Goal: Information Seeking & Learning: Learn about a topic

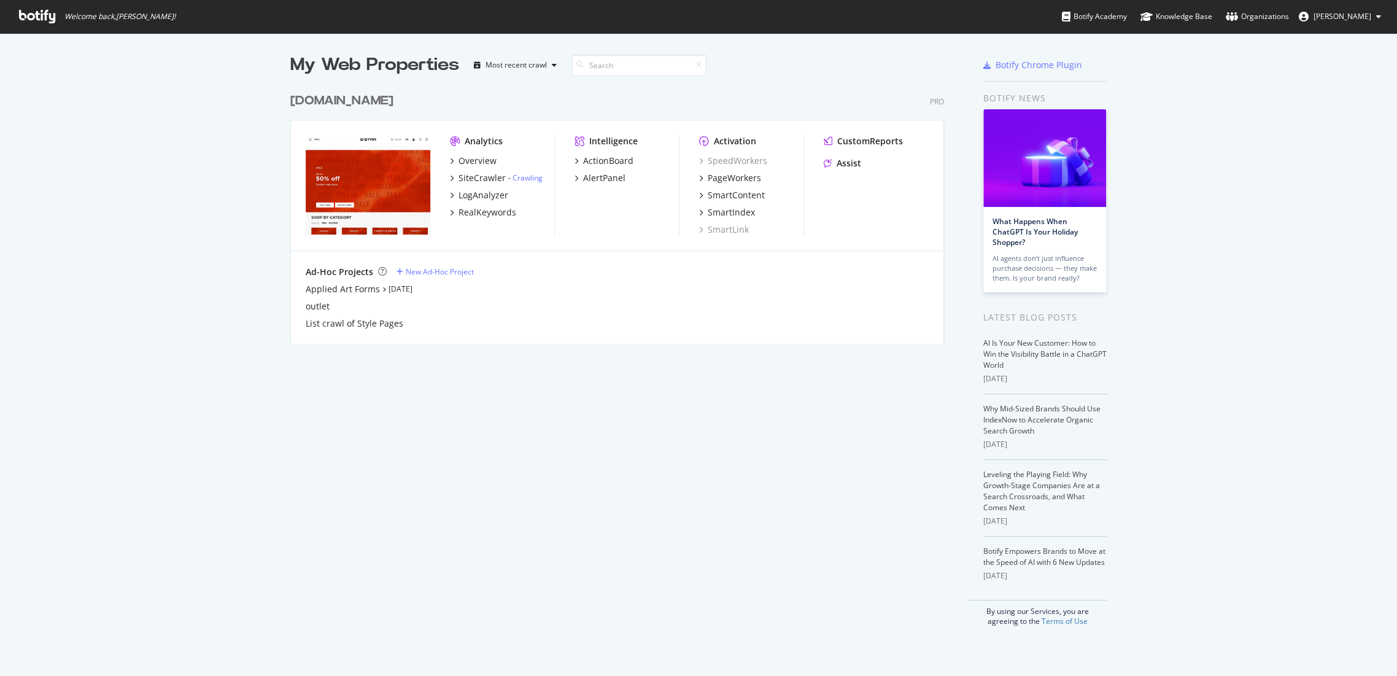
scroll to position [256, 653]
click at [358, 96] on div "[DOMAIN_NAME]" at bounding box center [341, 101] width 103 height 18
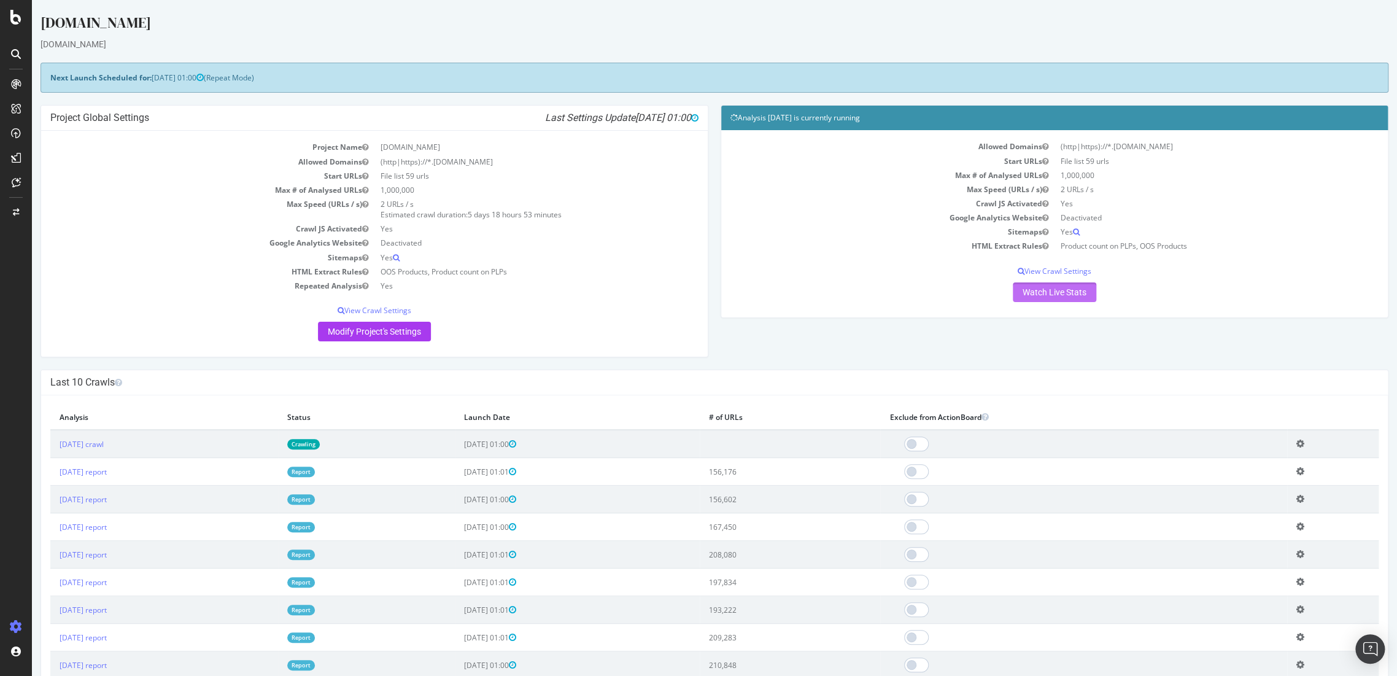
click at [1047, 297] on link "Watch Live Stats" at bounding box center [1054, 292] width 83 height 20
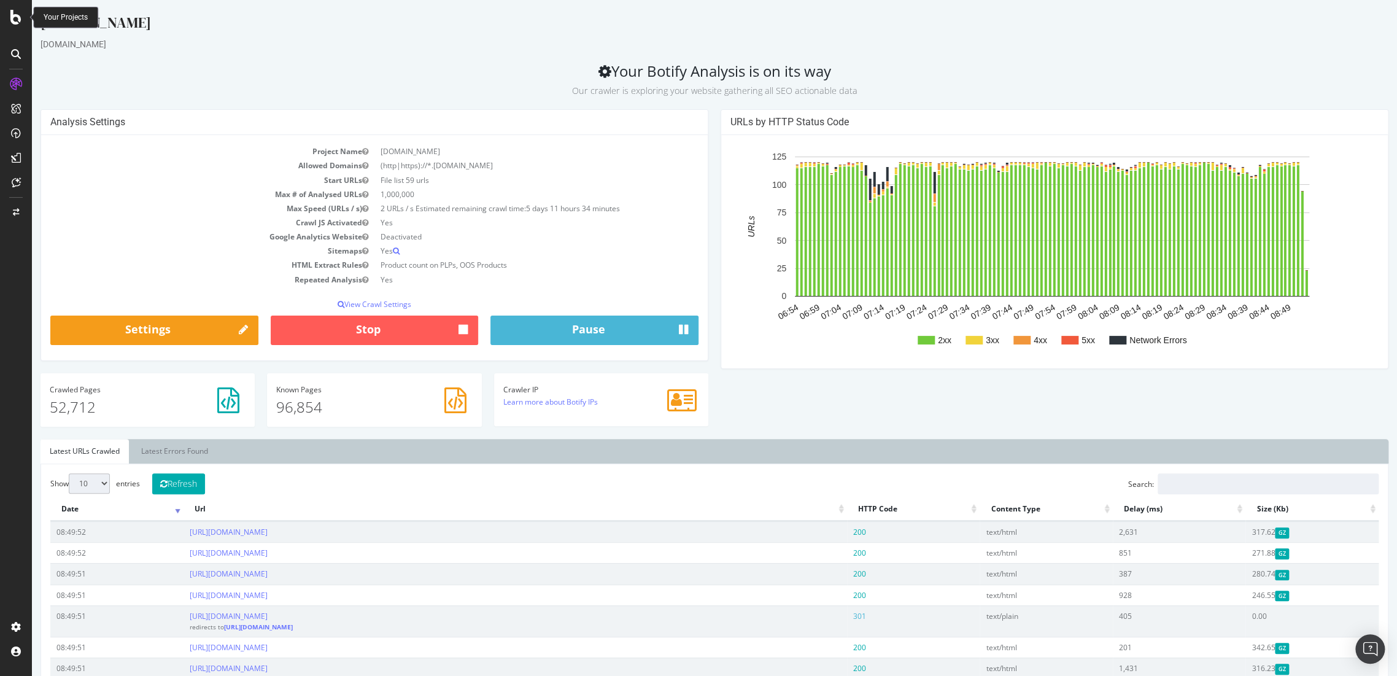
click at [18, 21] on icon at bounding box center [15, 17] width 11 height 15
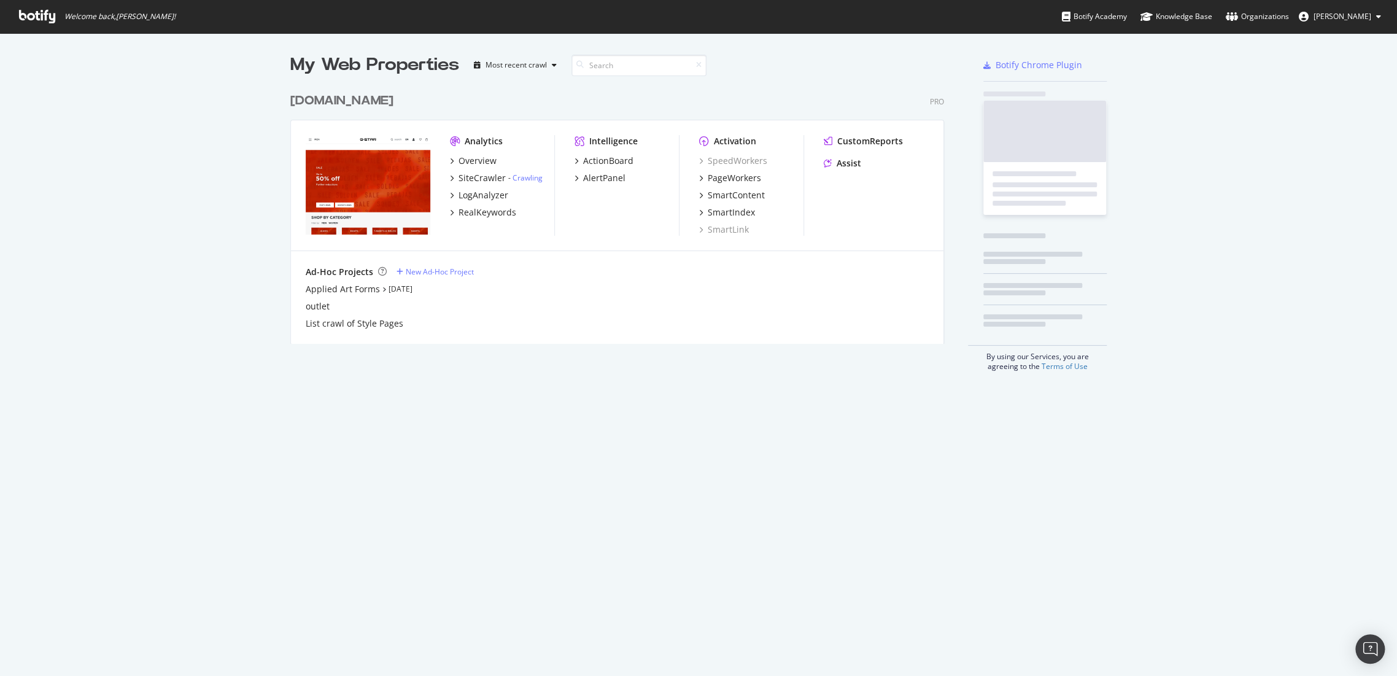
scroll to position [665, 1376]
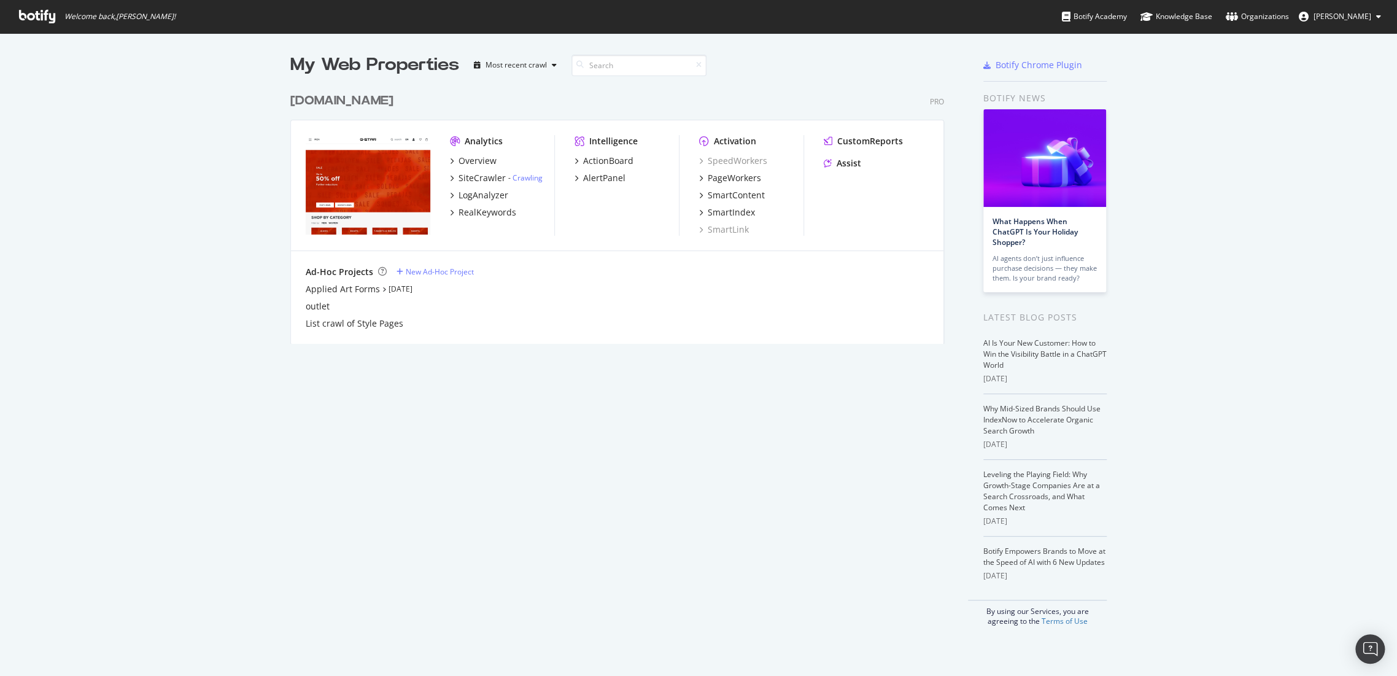
click at [362, 104] on div "[DOMAIN_NAME]" at bounding box center [341, 101] width 103 height 18
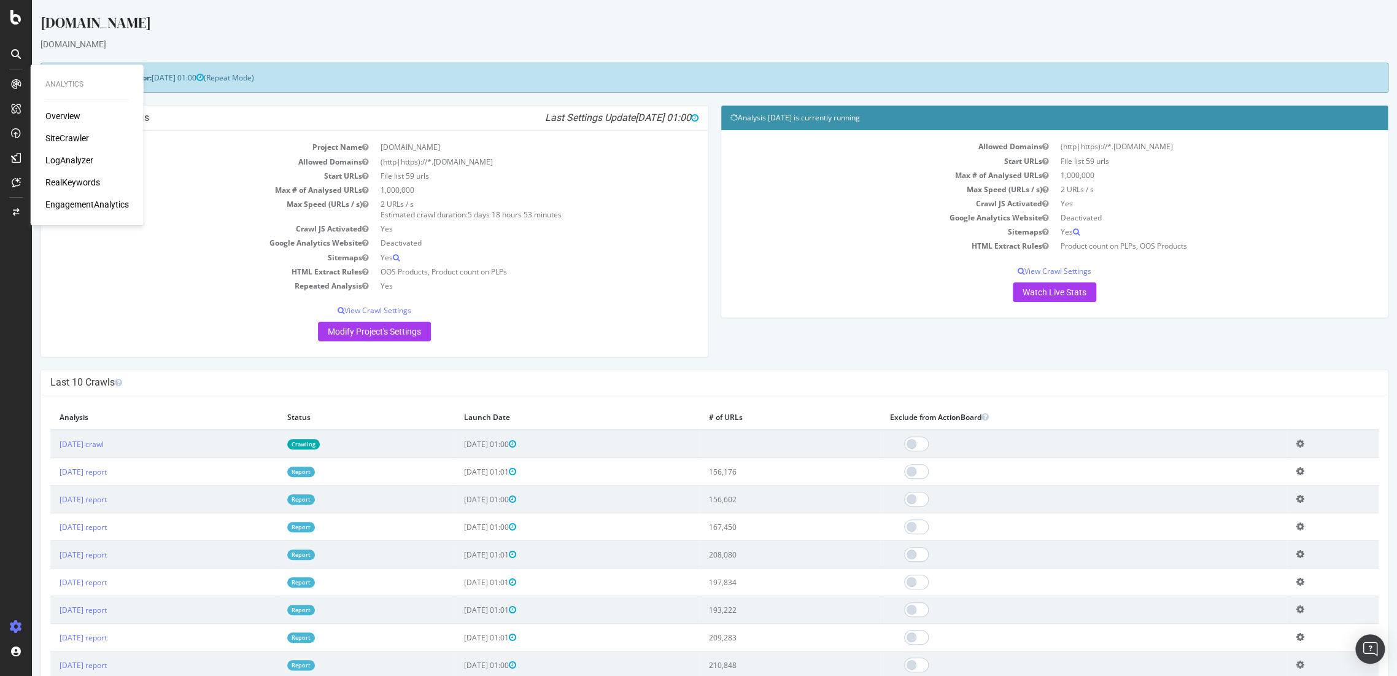
drag, startPoint x: 58, startPoint y: 176, endPoint x: 58, endPoint y: 190, distance: 14.1
click at [58, 178] on div "Overview SiteCrawler LogAnalyzer RealKeywords EngagementAnalytics" at bounding box center [86, 160] width 83 height 101
click at [58, 190] on div "Overview SiteCrawler LogAnalyzer RealKeywords EngagementAnalytics" at bounding box center [86, 160] width 83 height 101
click at [68, 183] on div "RealKeywords" at bounding box center [72, 182] width 55 height 12
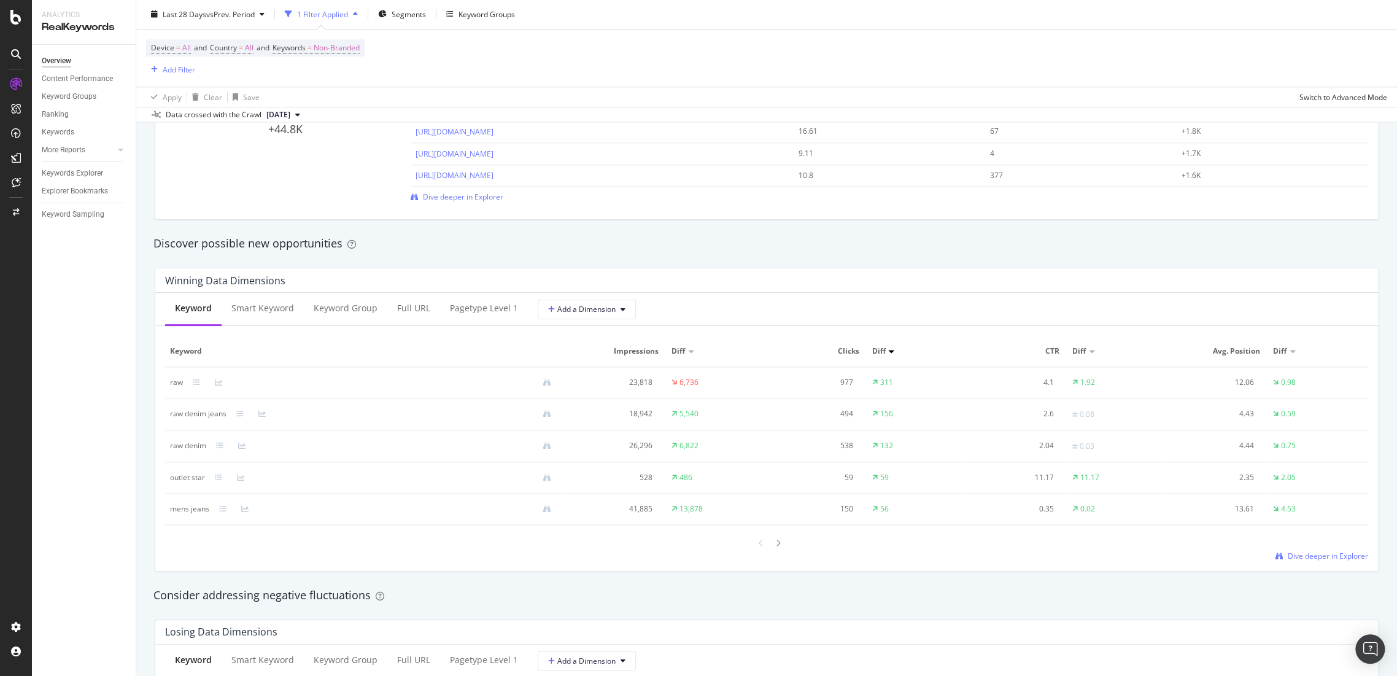
scroll to position [1064, 0]
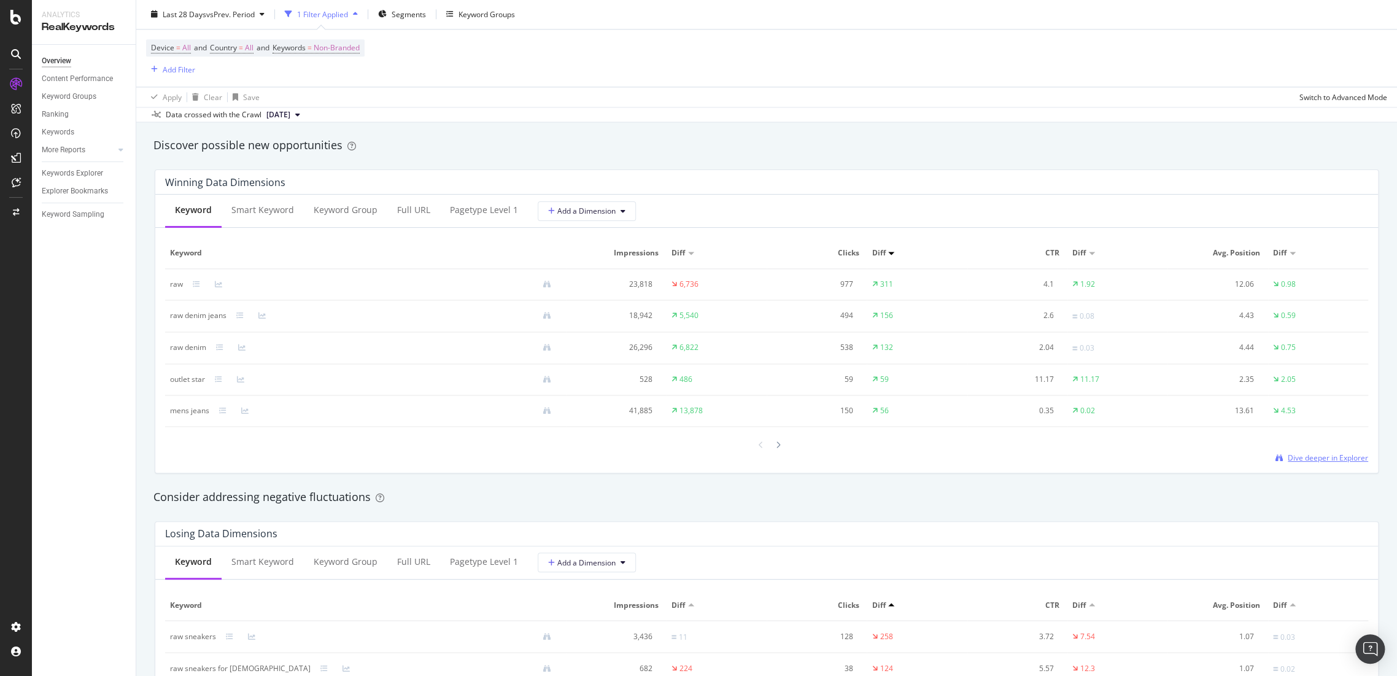
click at [1317, 457] on span "Dive deeper in Explorer" at bounding box center [1328, 457] width 80 height 10
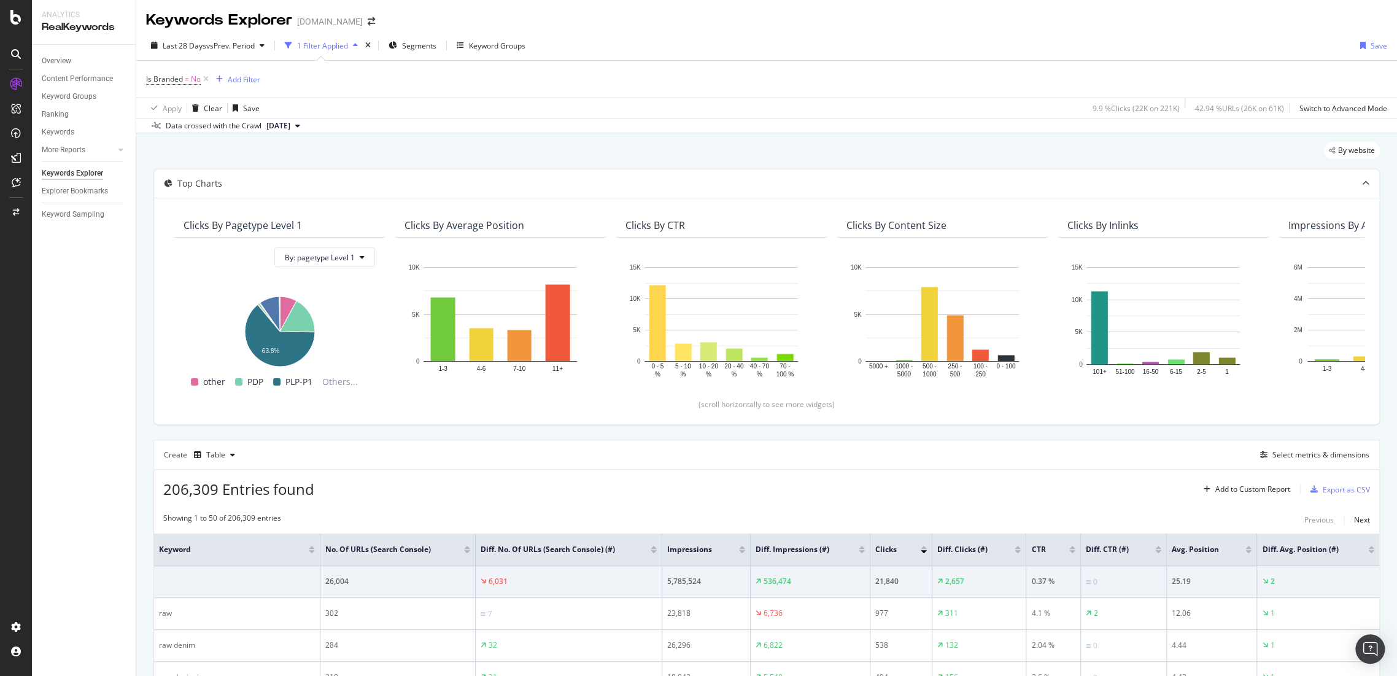
scroll to position [204, 0]
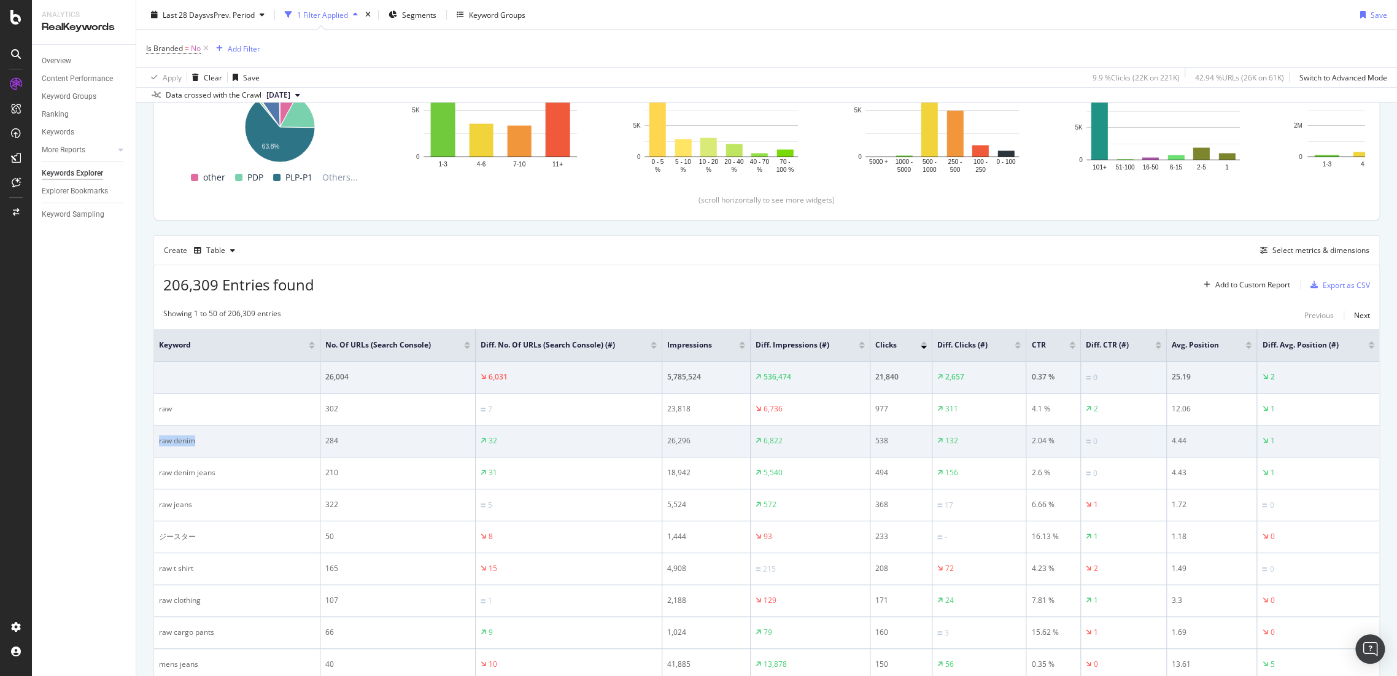
drag, startPoint x: 212, startPoint y: 444, endPoint x: 157, endPoint y: 439, distance: 54.9
click at [157, 439] on td "raw denim" at bounding box center [237, 441] width 166 height 32
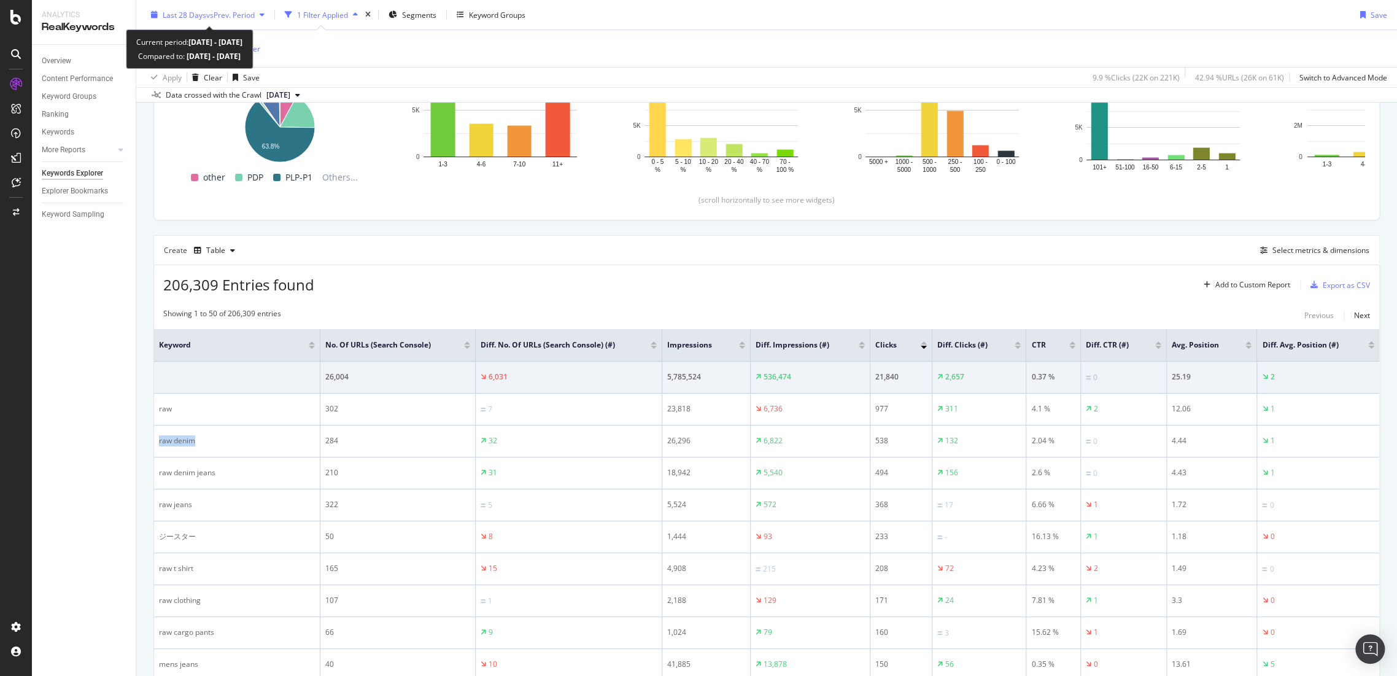
click at [196, 15] on span "Last 28 Days" at bounding box center [185, 14] width 44 height 10
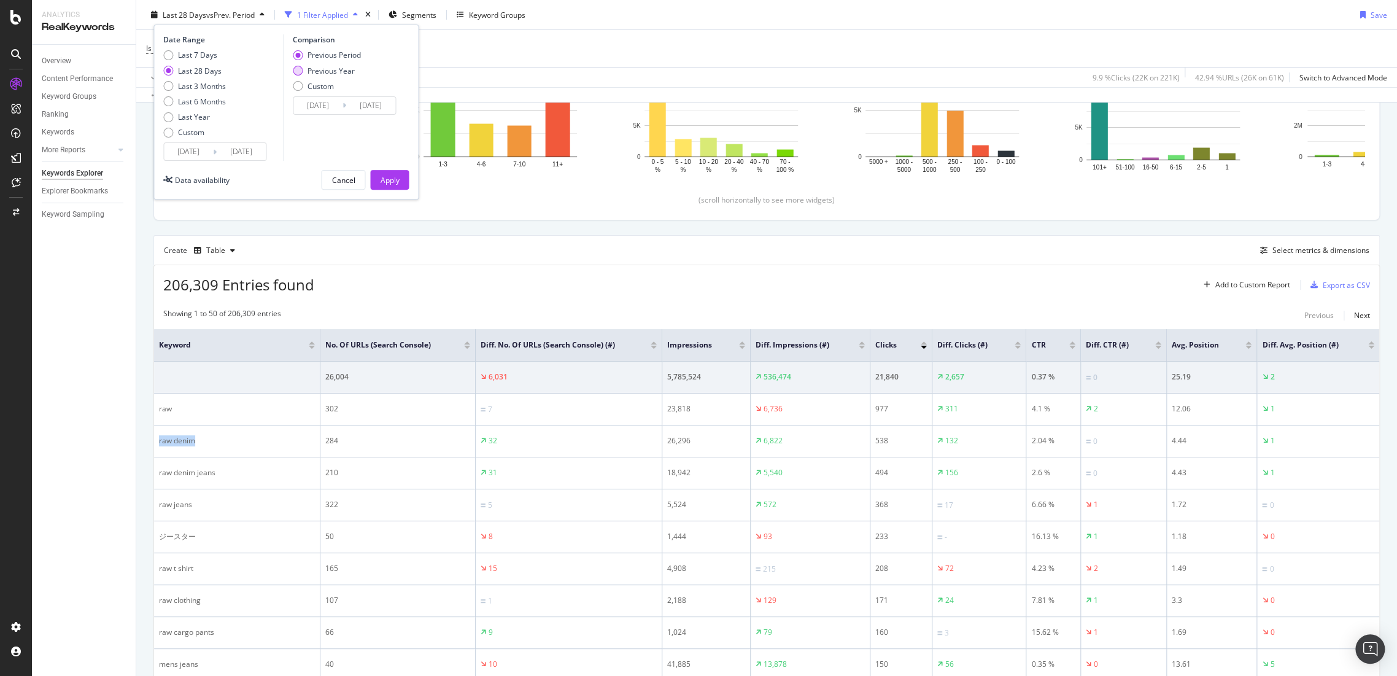
click at [314, 71] on div "Previous Year" at bounding box center [331, 70] width 47 height 10
type input "[DATE]"
click at [396, 176] on div "Apply" at bounding box center [389, 179] width 19 height 10
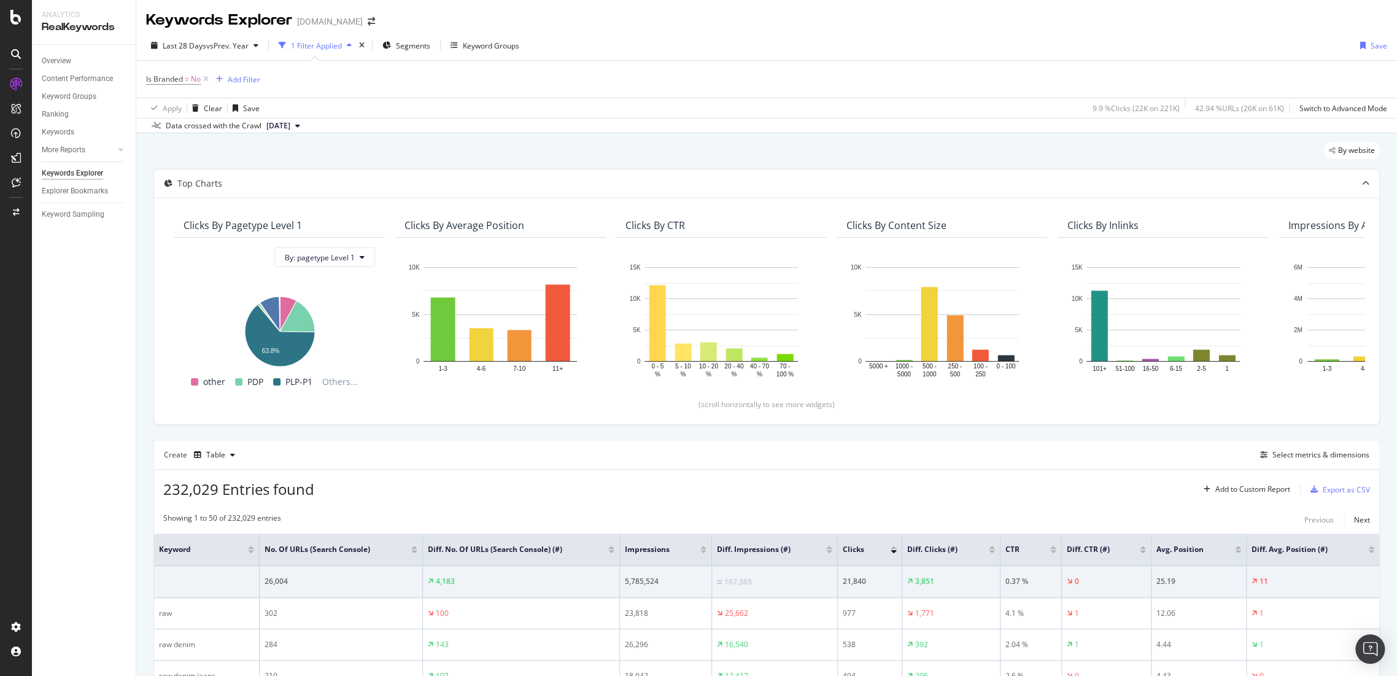
click at [76, 174] on div "Keywords Explorer" at bounding box center [72, 173] width 61 height 13
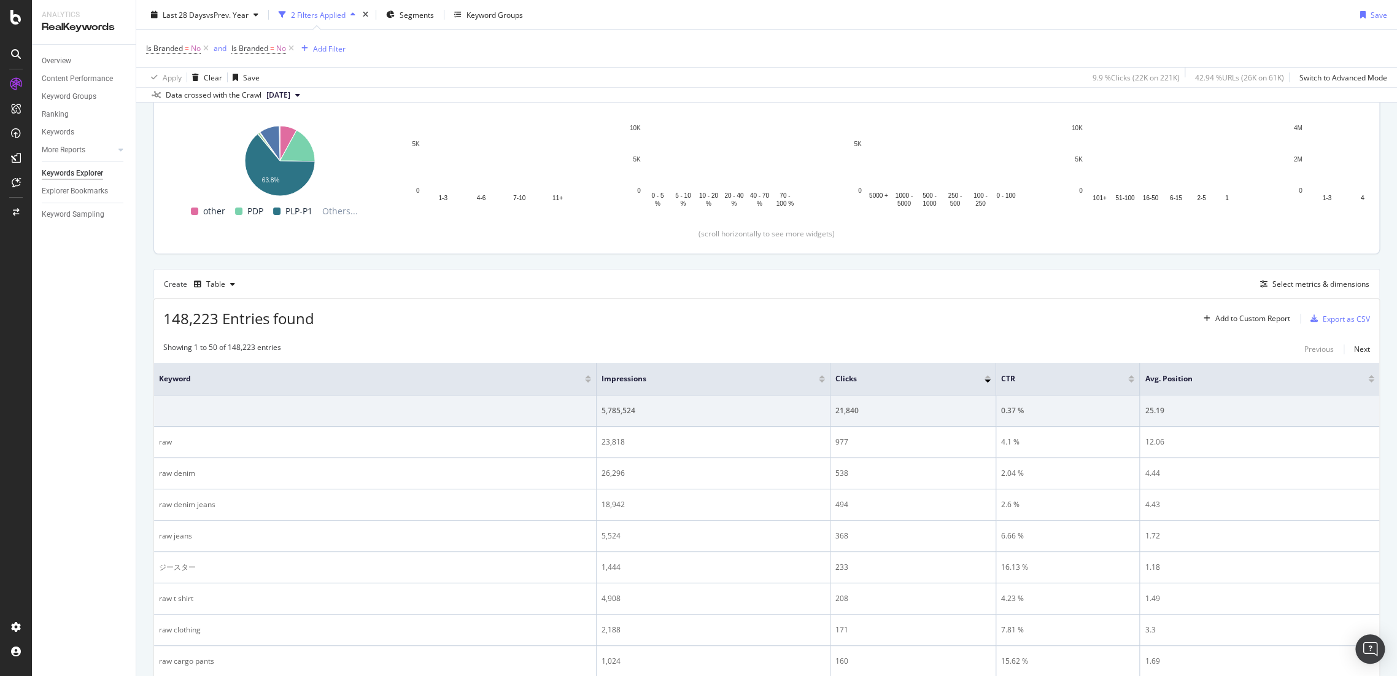
scroll to position [68, 0]
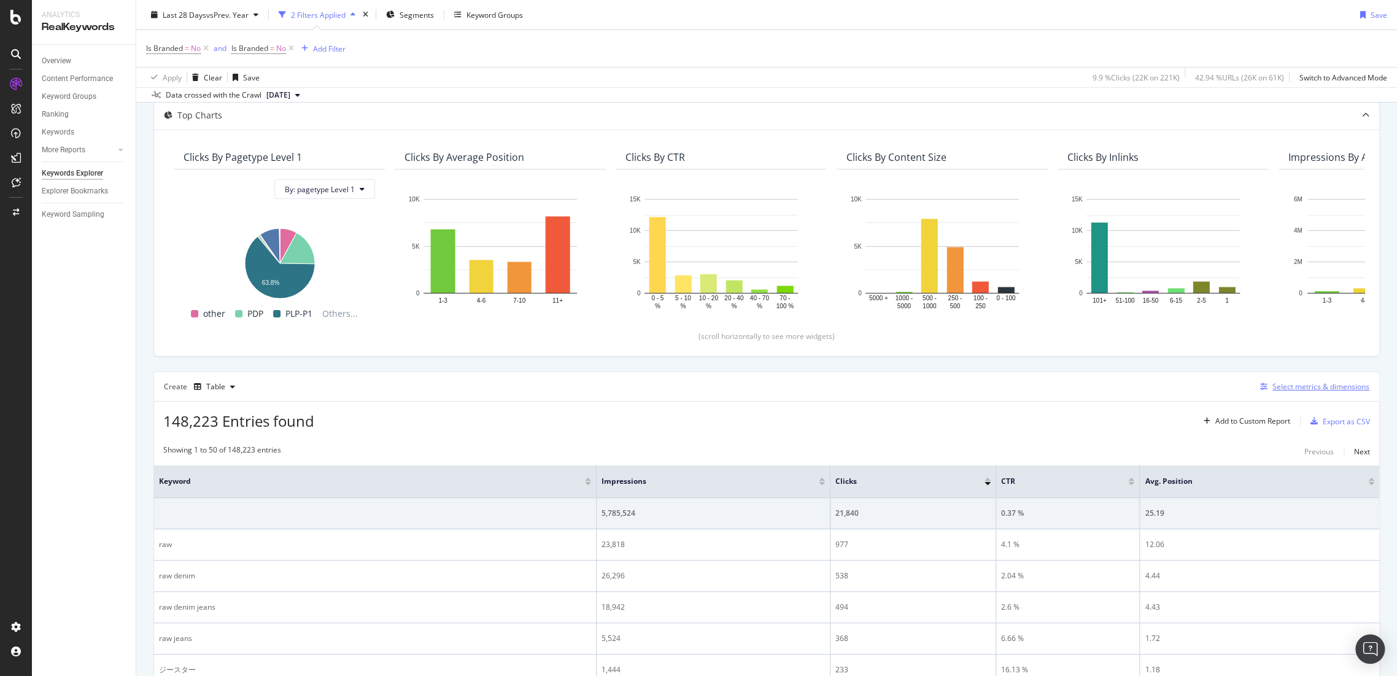
click at [1308, 386] on div "Select metrics & dimensions" at bounding box center [1321, 386] width 97 height 10
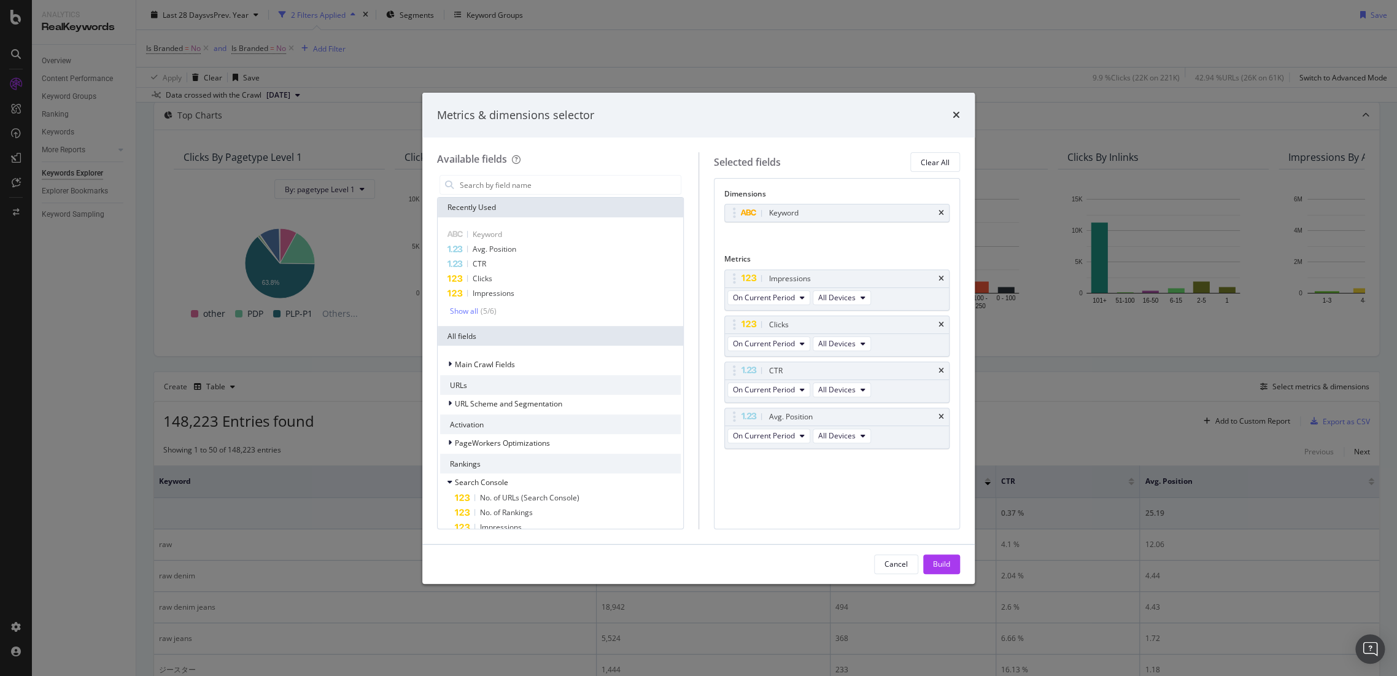
click at [952, 111] on div "Metrics & dimensions selector" at bounding box center [698, 115] width 523 height 16
click at [960, 114] on icon "times" at bounding box center [956, 115] width 7 height 10
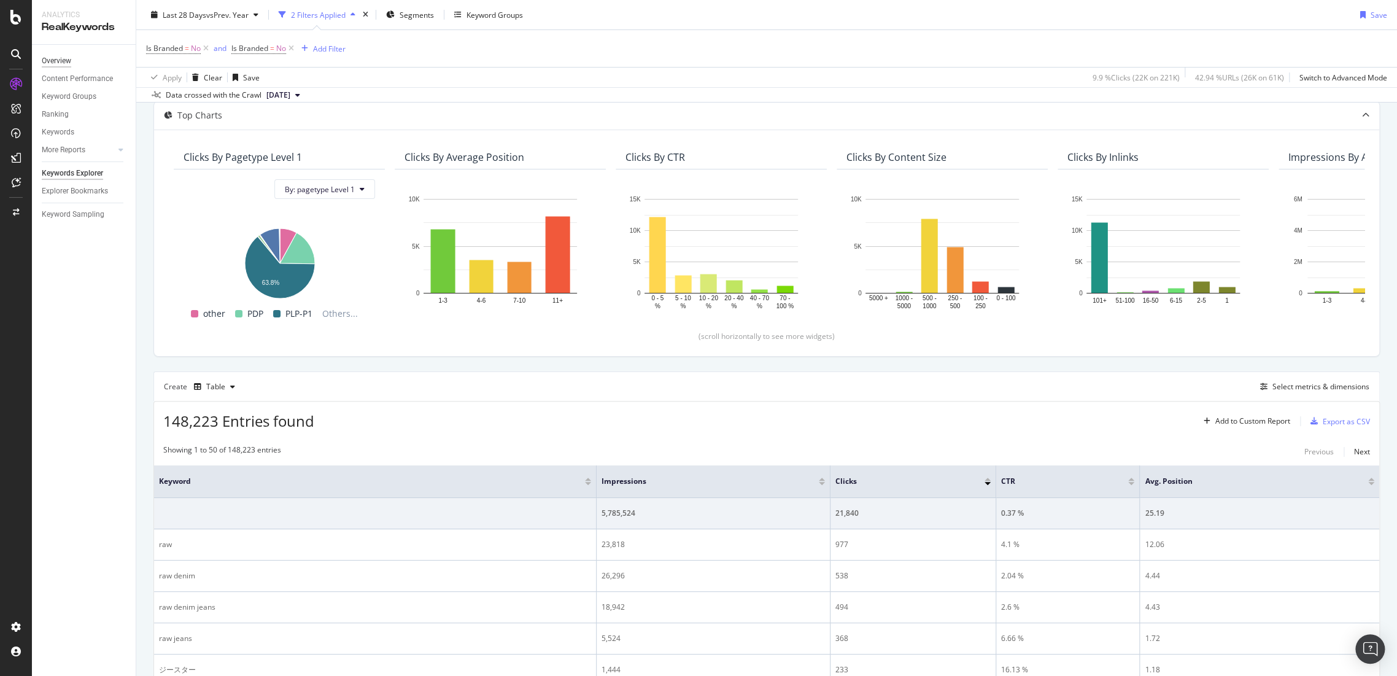
click at [64, 58] on div "Overview" at bounding box center [56, 61] width 29 height 13
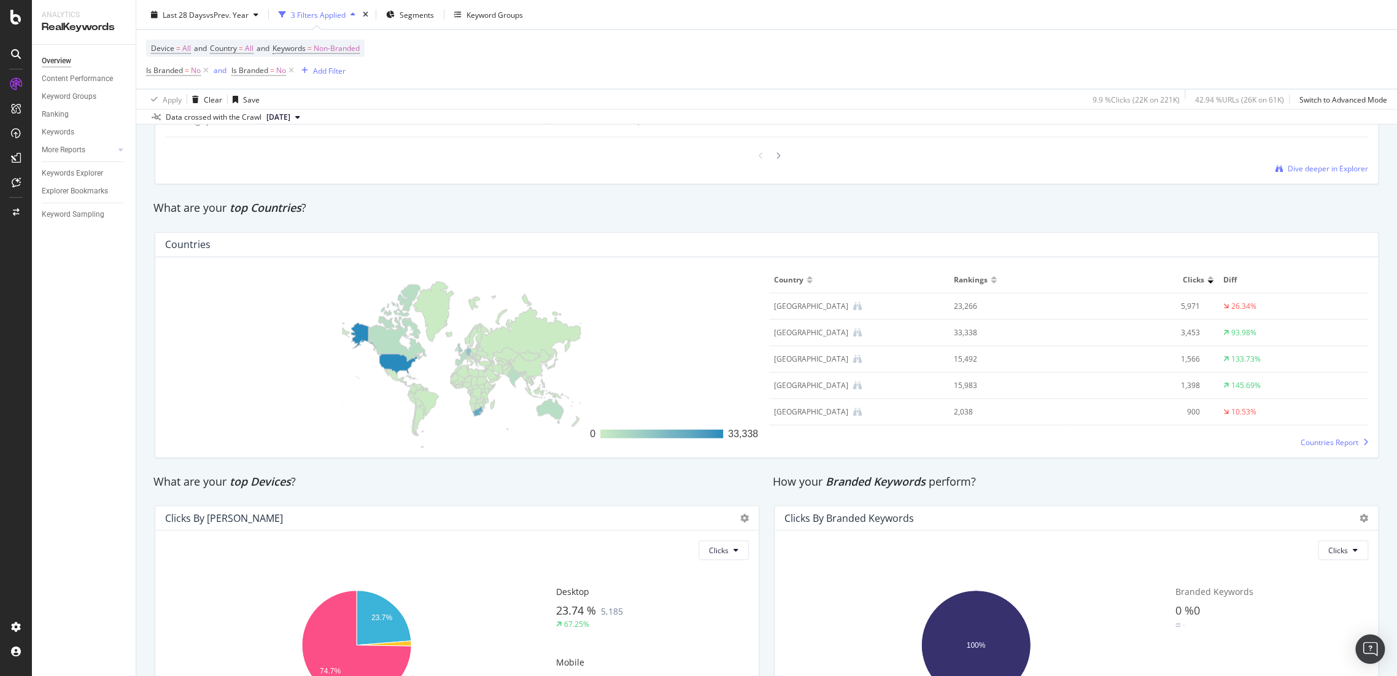
scroll to position [1815, 0]
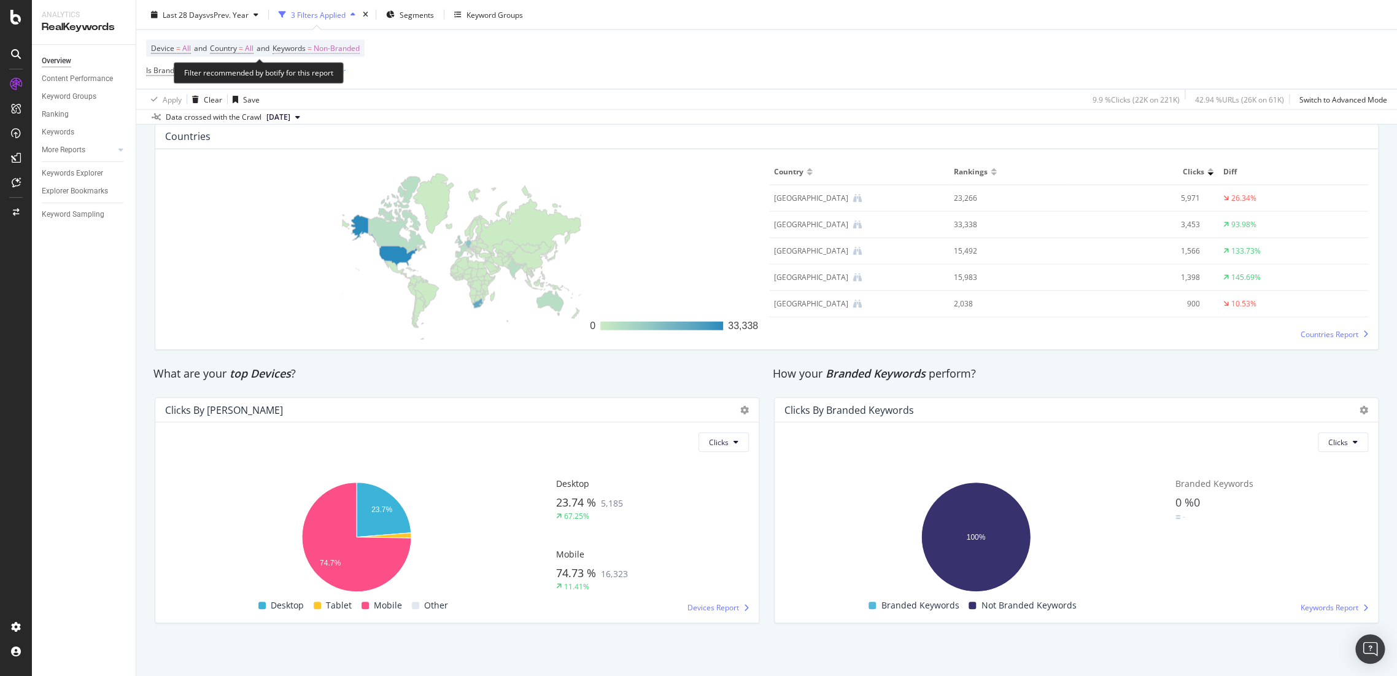
click at [347, 44] on span "Non-Branded" at bounding box center [337, 48] width 46 height 17
drag, startPoint x: 318, startPoint y: 68, endPoint x: 319, endPoint y: 75, distance: 6.9
click at [318, 71] on div "Non-Branded" at bounding box center [323, 77] width 66 height 18
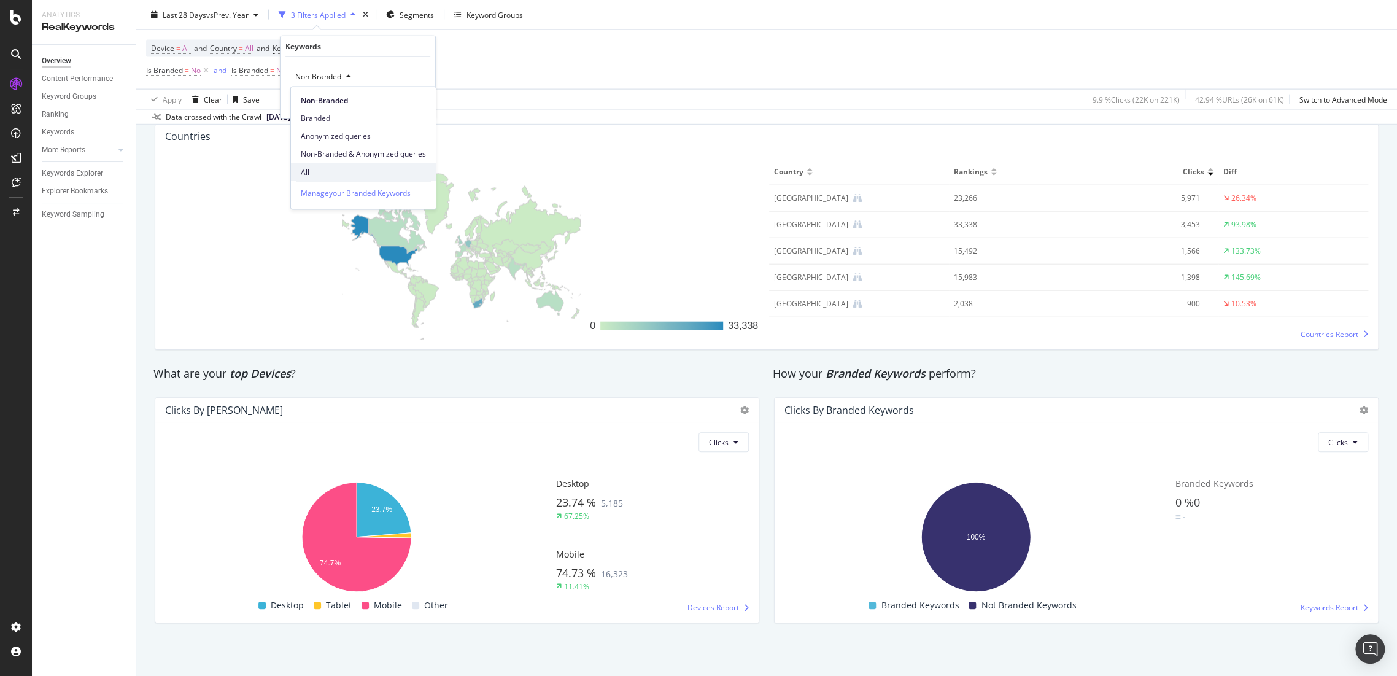
click at [325, 166] on span "All" at bounding box center [363, 171] width 125 height 11
click at [422, 105] on div "Apply" at bounding box center [415, 102] width 19 height 10
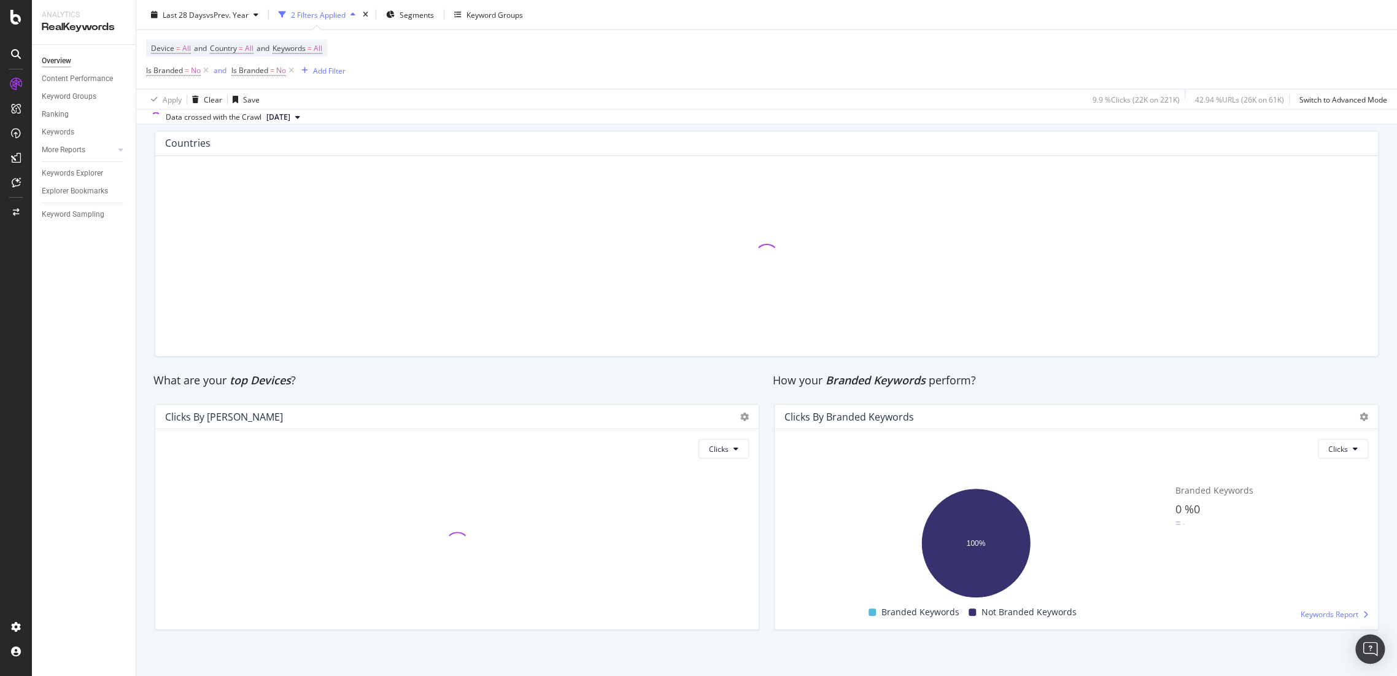
scroll to position [1815, 0]
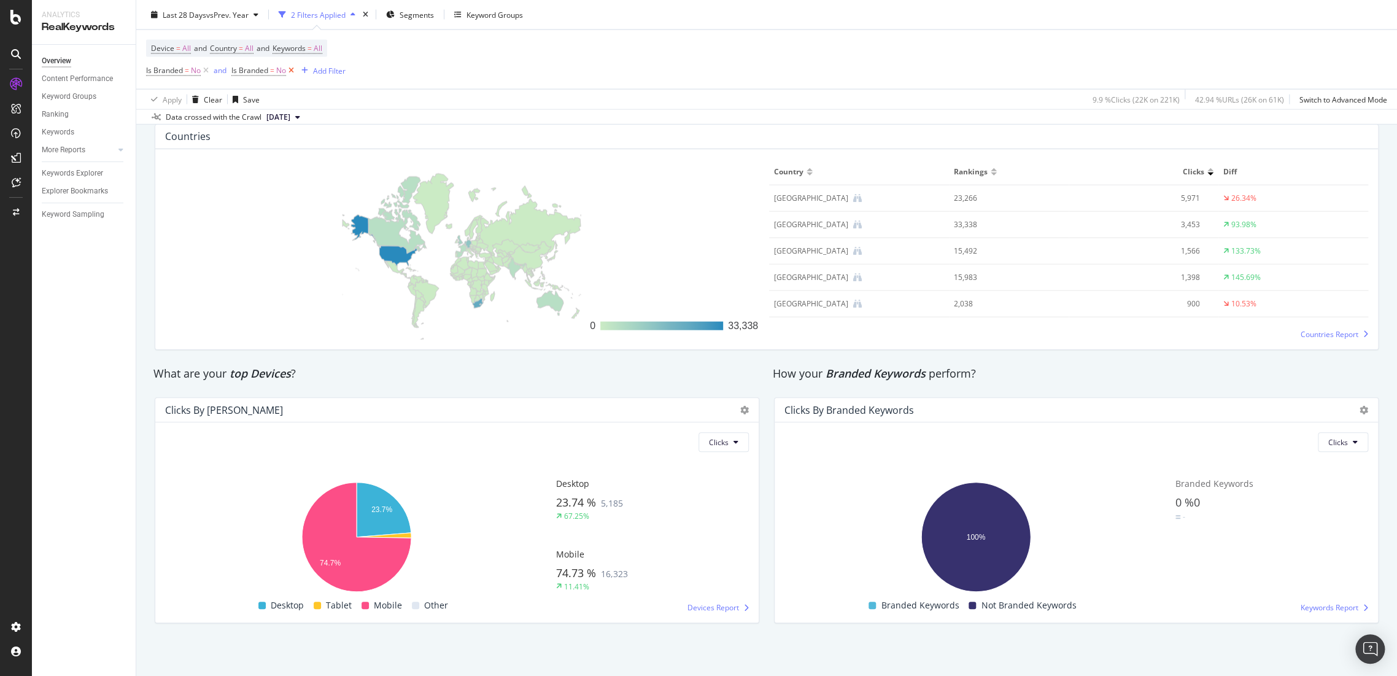
click at [290, 72] on icon at bounding box center [291, 70] width 10 height 12
click at [206, 69] on icon at bounding box center [206, 70] width 10 height 12
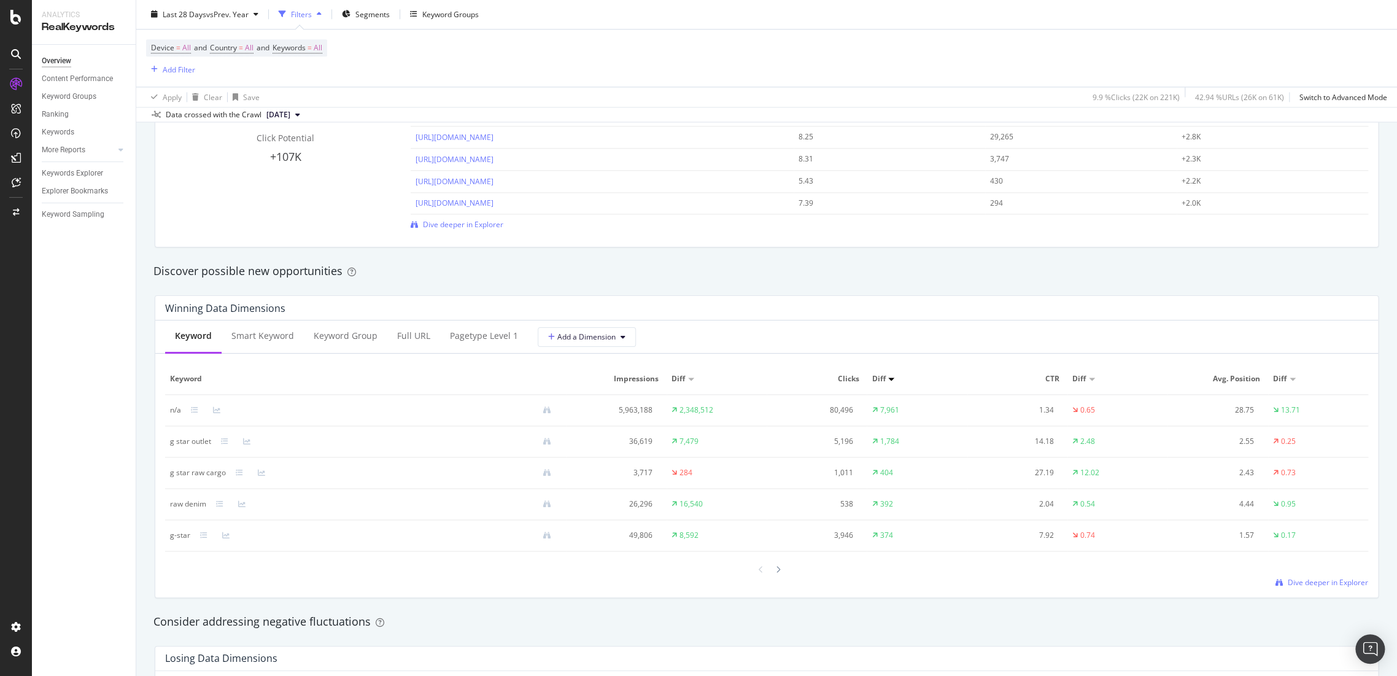
scroll to position [1074, 0]
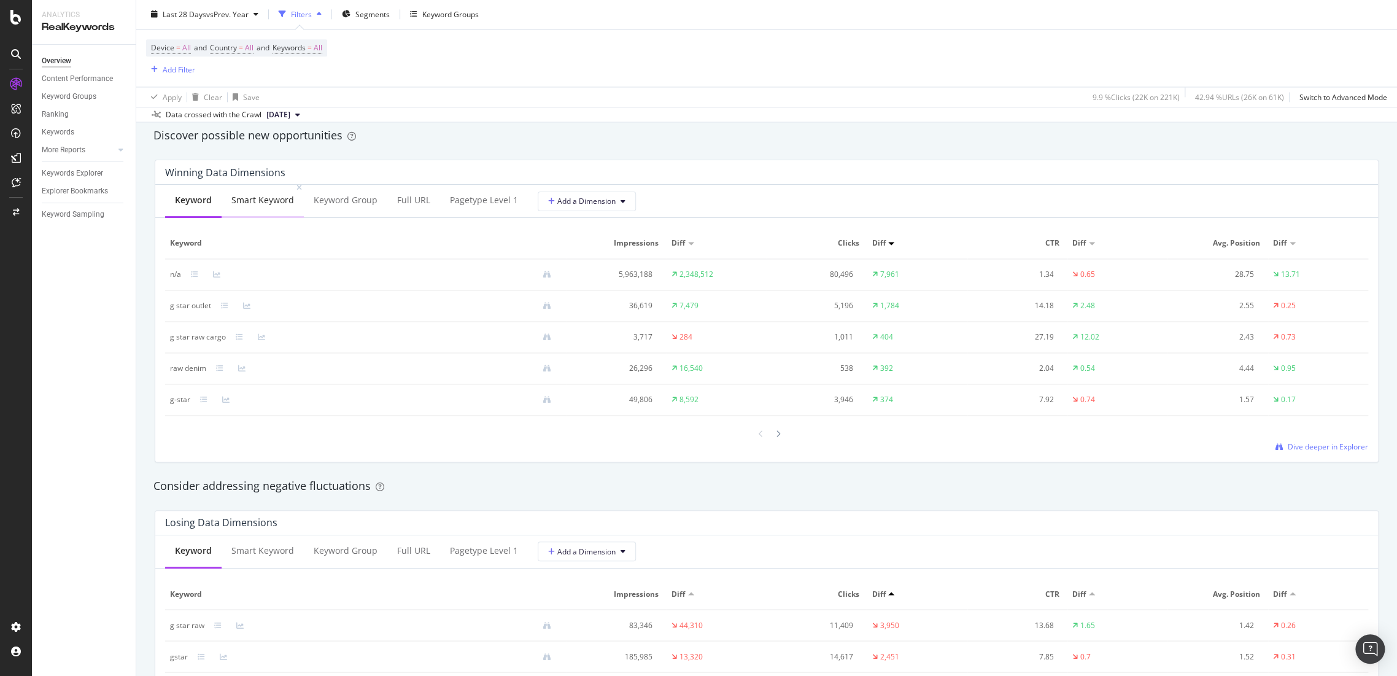
click at [257, 210] on div "Smart Keyword" at bounding box center [263, 201] width 82 height 34
click at [354, 197] on div "Keyword Group" at bounding box center [346, 200] width 64 height 12
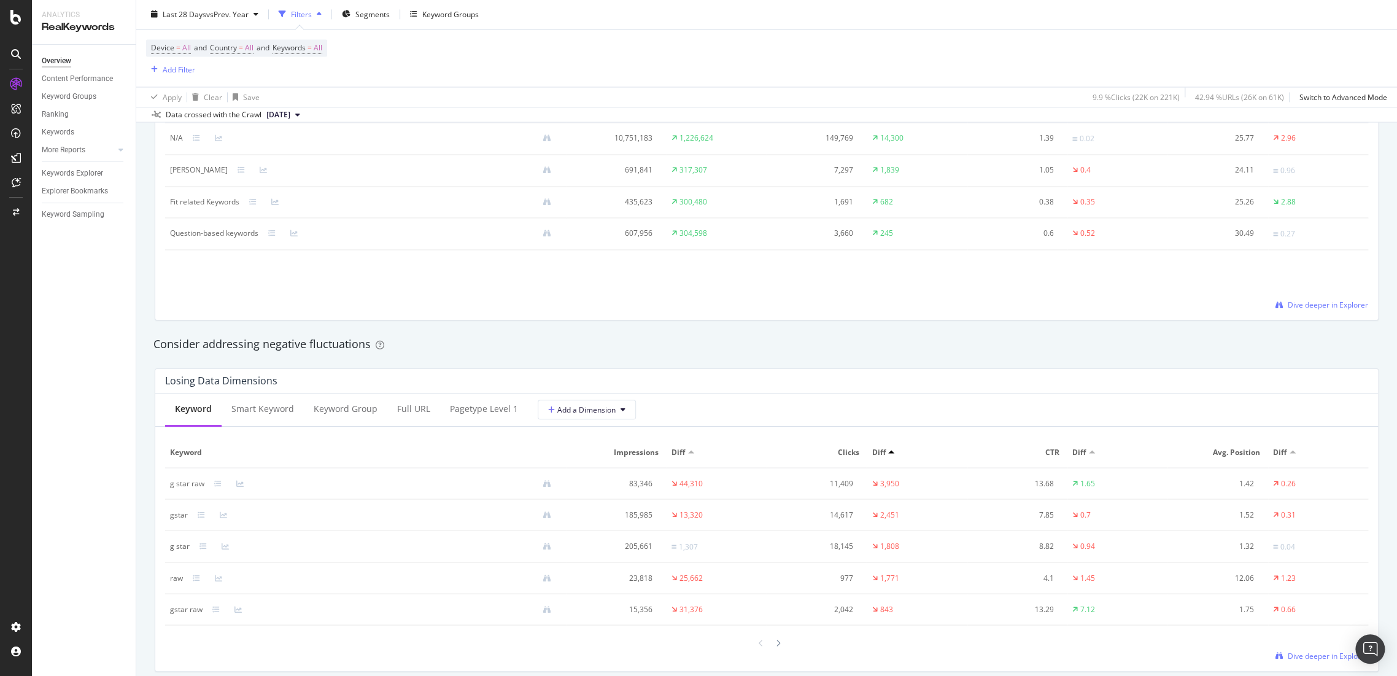
scroll to position [1006, 0]
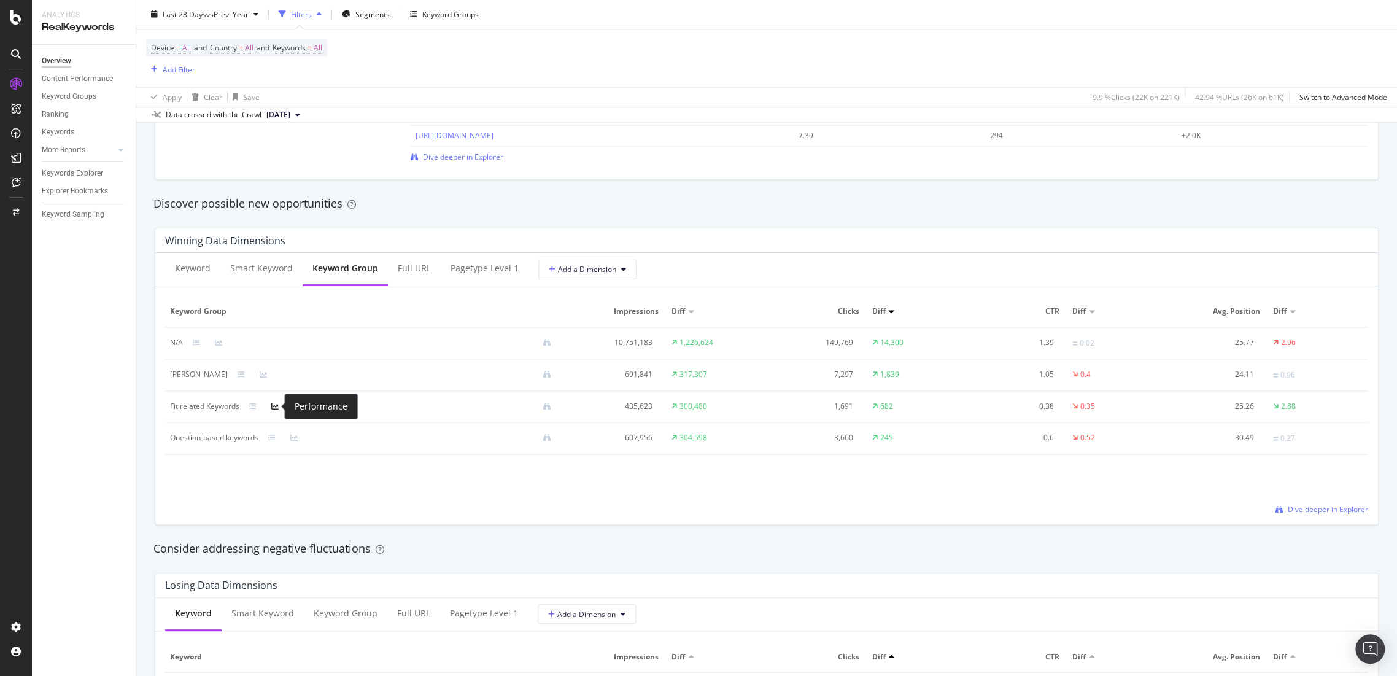
click at [277, 406] on icon at bounding box center [274, 406] width 7 height 7
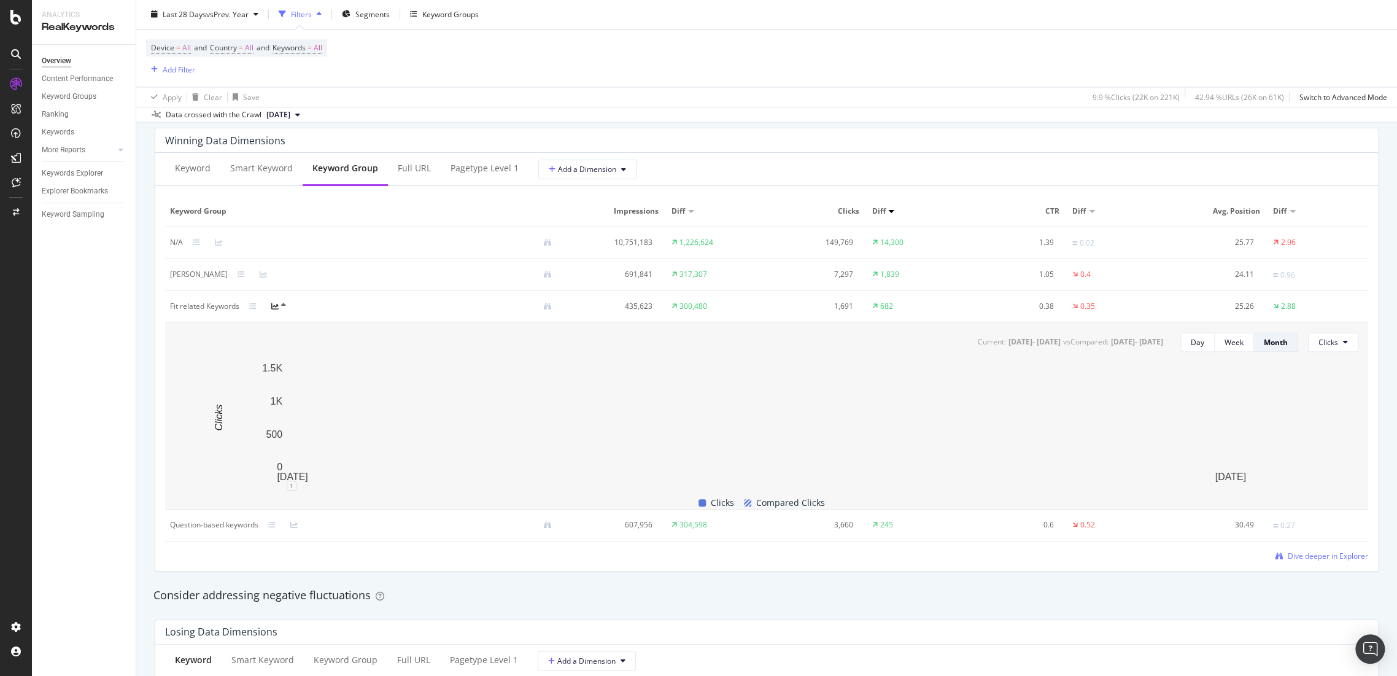
scroll to position [1210, 0]
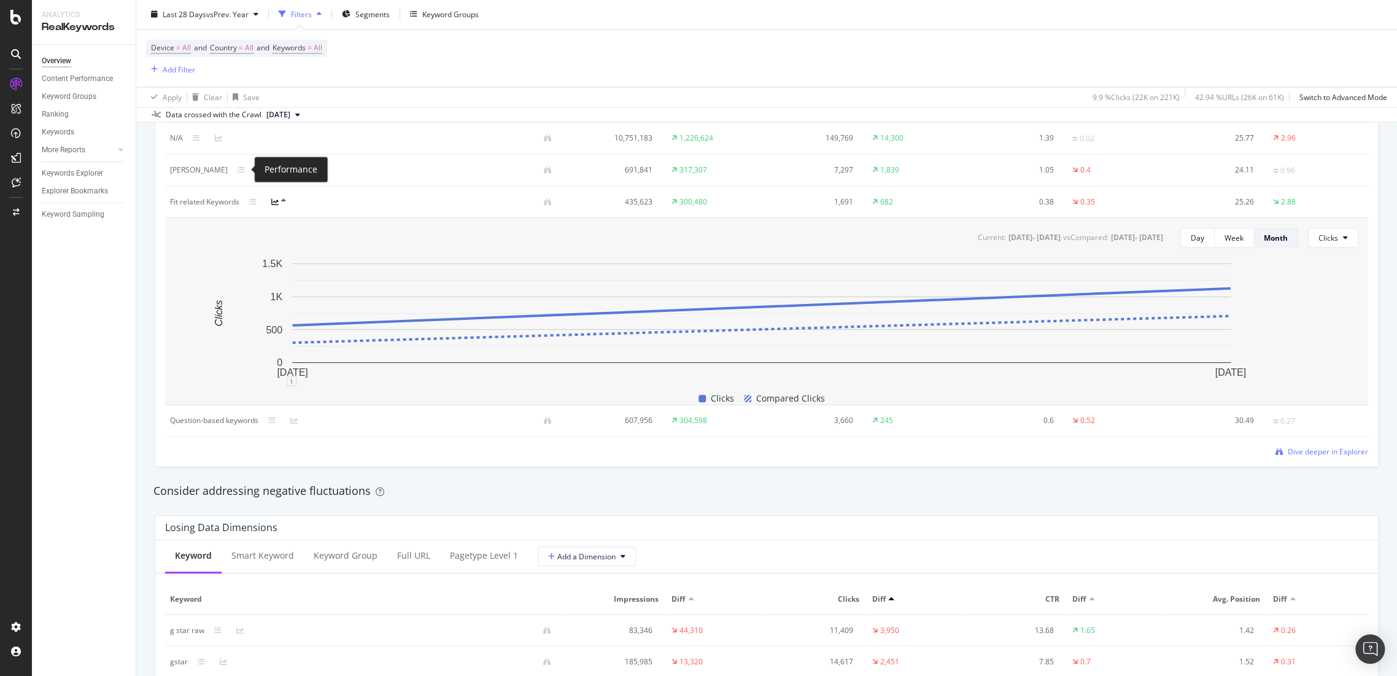
click at [260, 169] on icon at bounding box center [263, 169] width 7 height 7
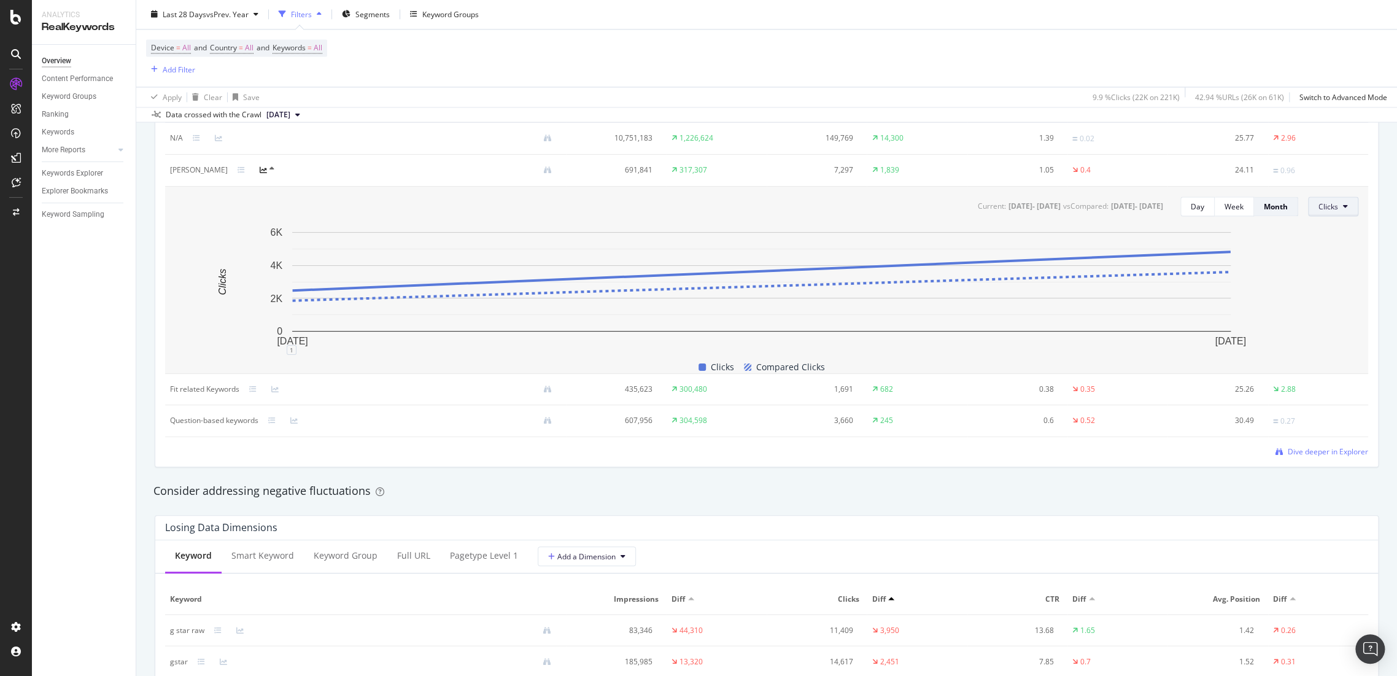
click at [1326, 206] on span "Clicks" at bounding box center [1329, 206] width 20 height 10
click at [1352, 203] on div "Current: [DATE] - [DATE] vs Compared : [DATE] - [DATE] Day Week Month Clicks [D…" at bounding box center [766, 280] width 1203 height 187
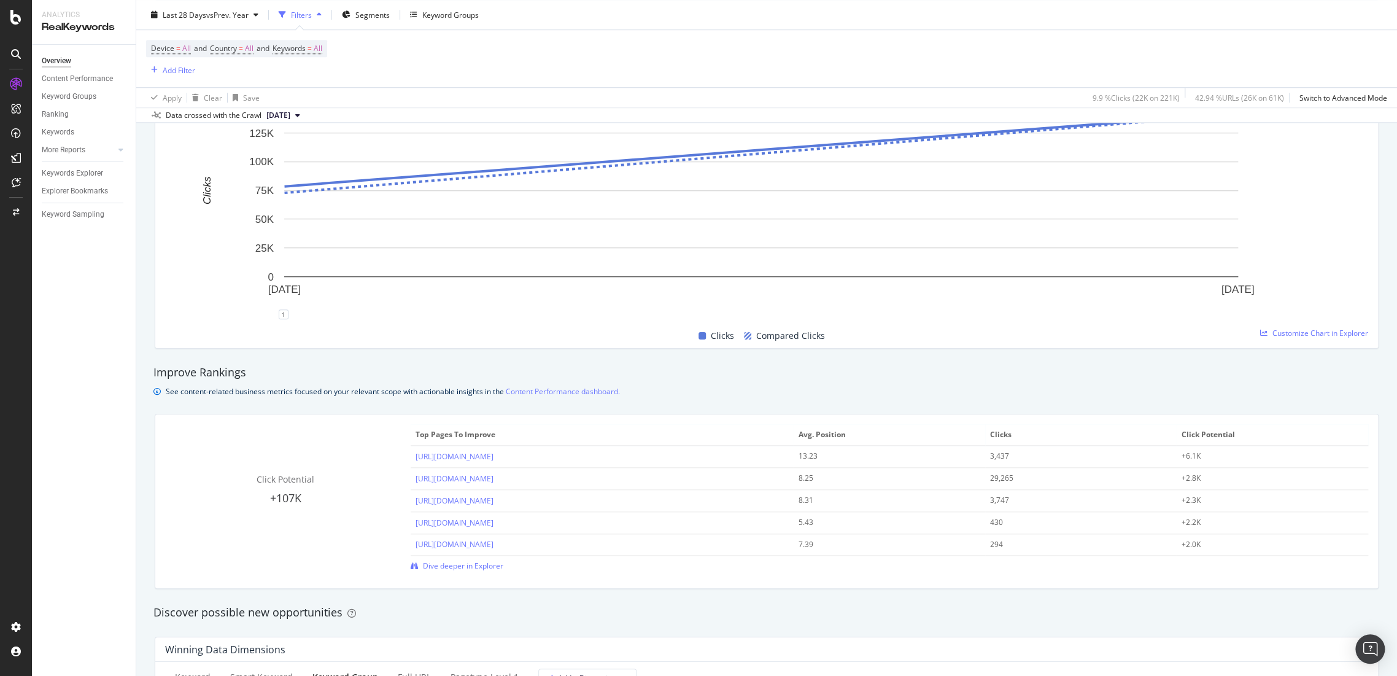
scroll to position [596, 0]
drag, startPoint x: 405, startPoint y: 392, endPoint x: 519, endPoint y: 390, distance: 113.6
click at [519, 390] on div "See content-related business metrics focused on your relevant scope with action…" at bounding box center [393, 392] width 454 height 13
click at [566, 392] on link "Content Performance dashboard." at bounding box center [563, 392] width 114 height 13
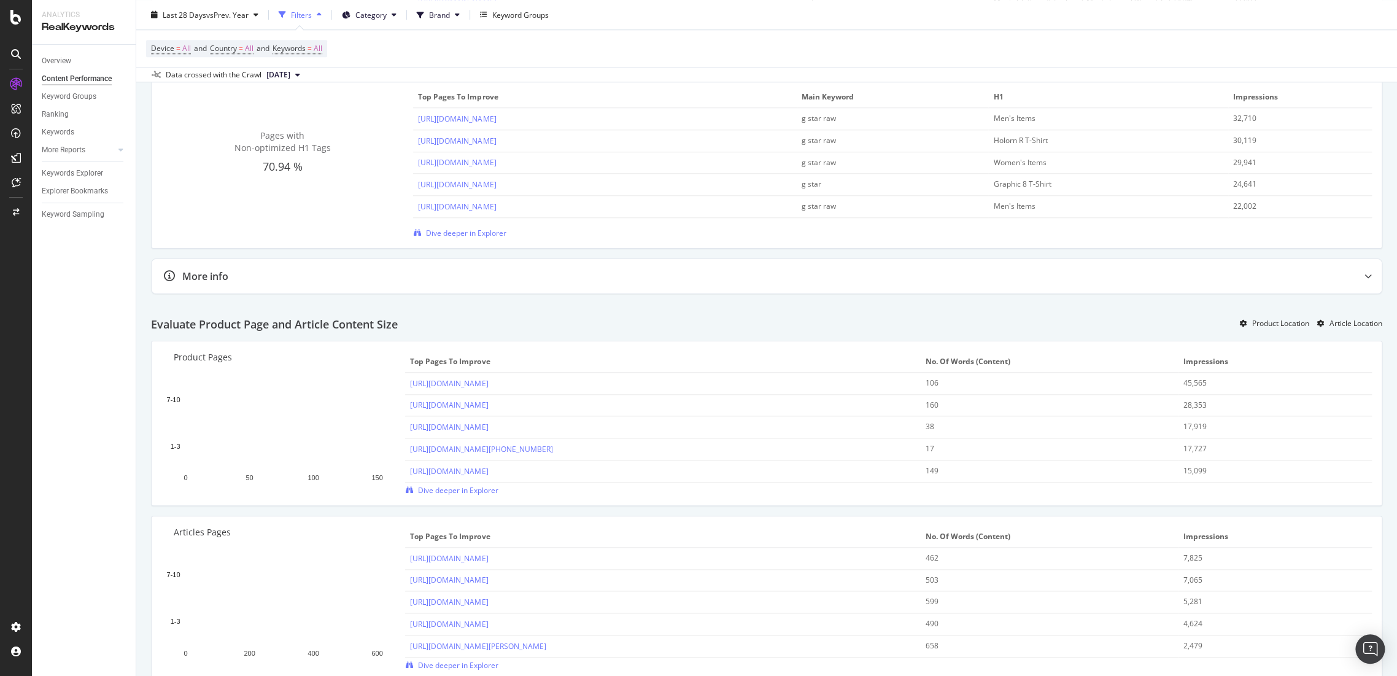
scroll to position [818, 0]
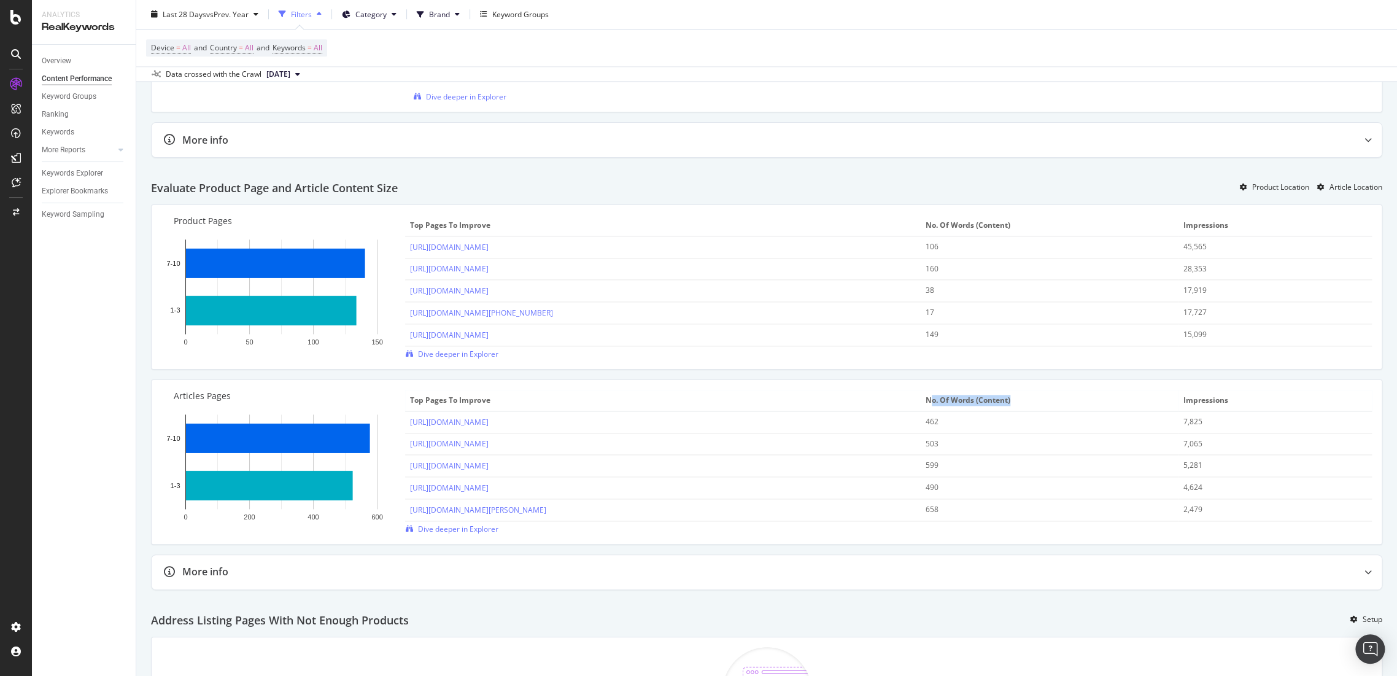
drag, startPoint x: 1009, startPoint y: 398, endPoint x: 874, endPoint y: 405, distance: 135.2
click at [912, 401] on tr "Top pages to improve No. of Words (Content) Impressions" at bounding box center [888, 400] width 967 height 21
drag, startPoint x: 195, startPoint y: 185, endPoint x: 430, endPoint y: 185, distance: 235.1
click at [430, 185] on div "Evaluate Product Page and Article Content Size Product Location Article Location" at bounding box center [767, 184] width 1232 height 42
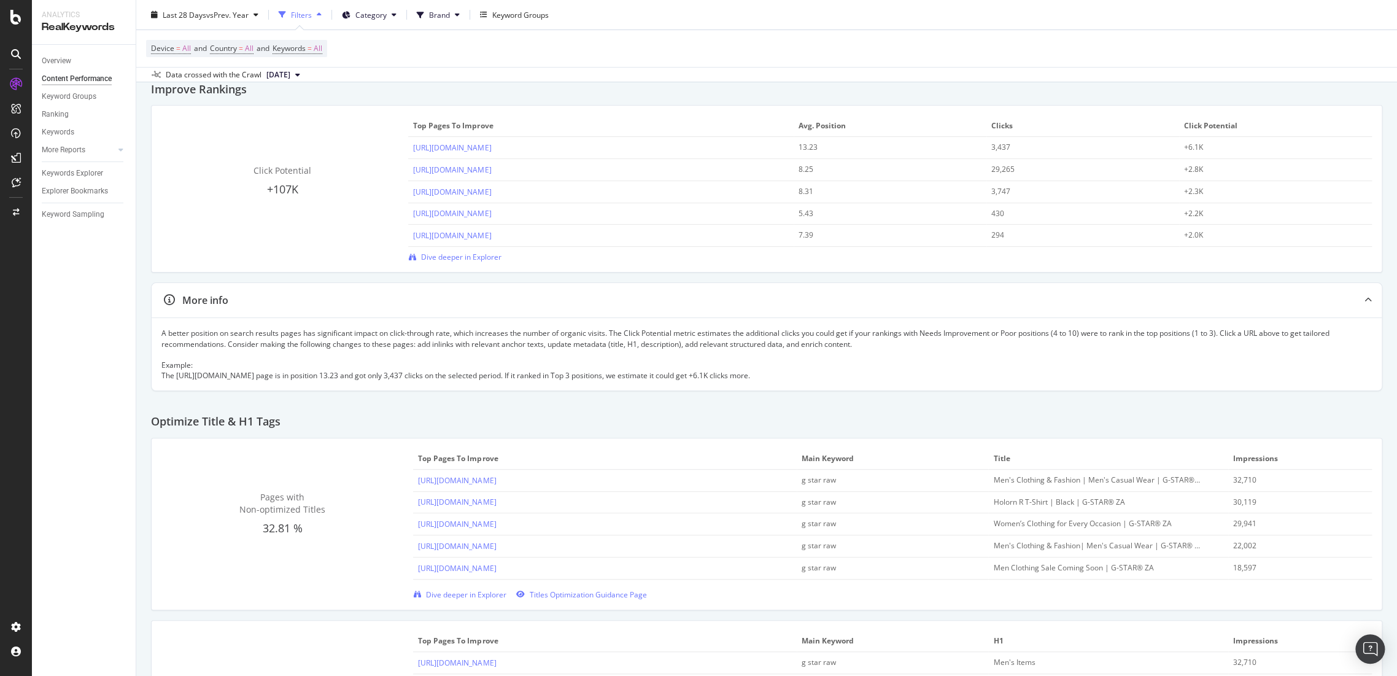
scroll to position [0, 0]
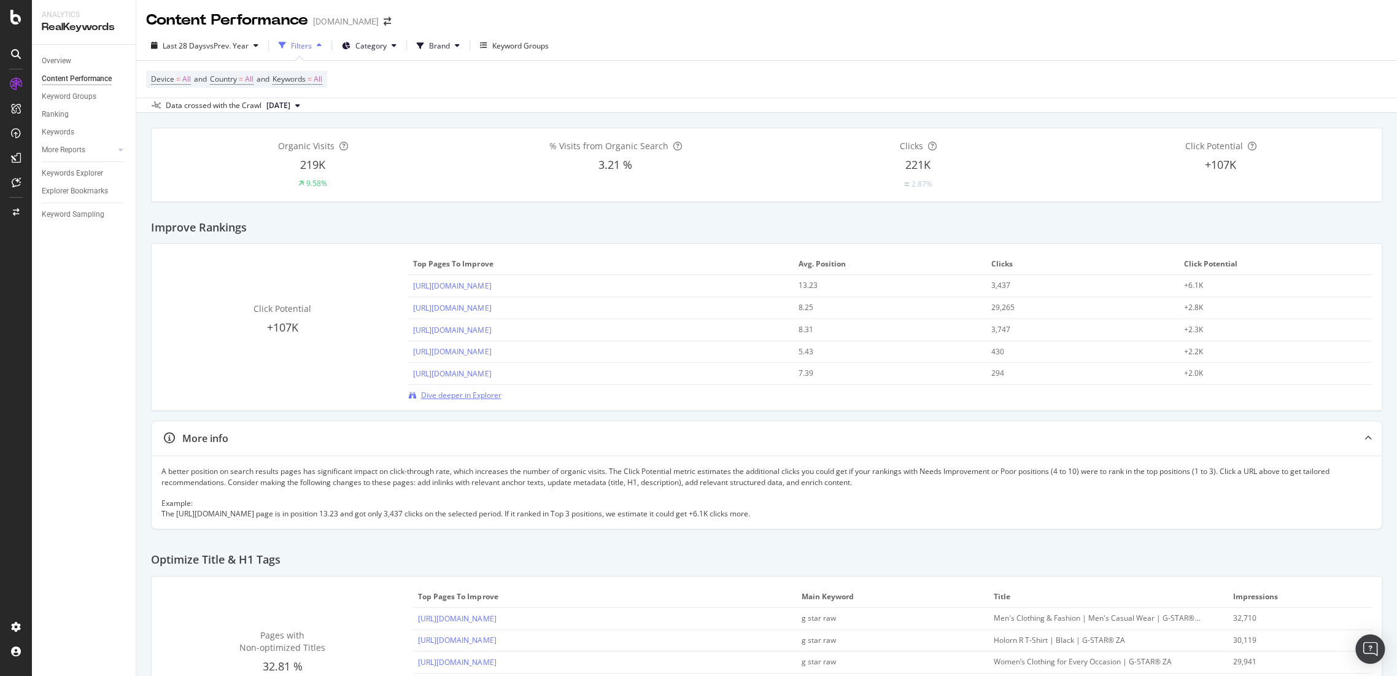
click at [473, 395] on span "Dive deeper in Explorer" at bounding box center [461, 395] width 80 height 10
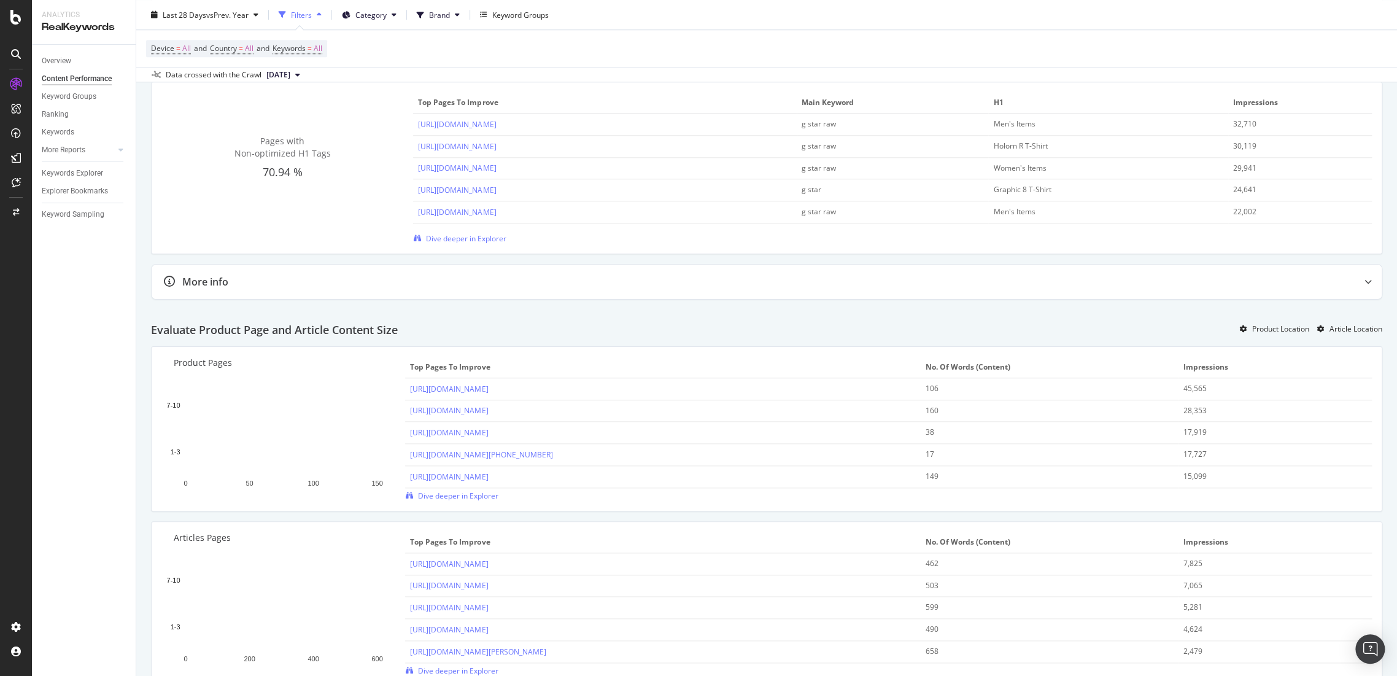
scroll to position [818, 0]
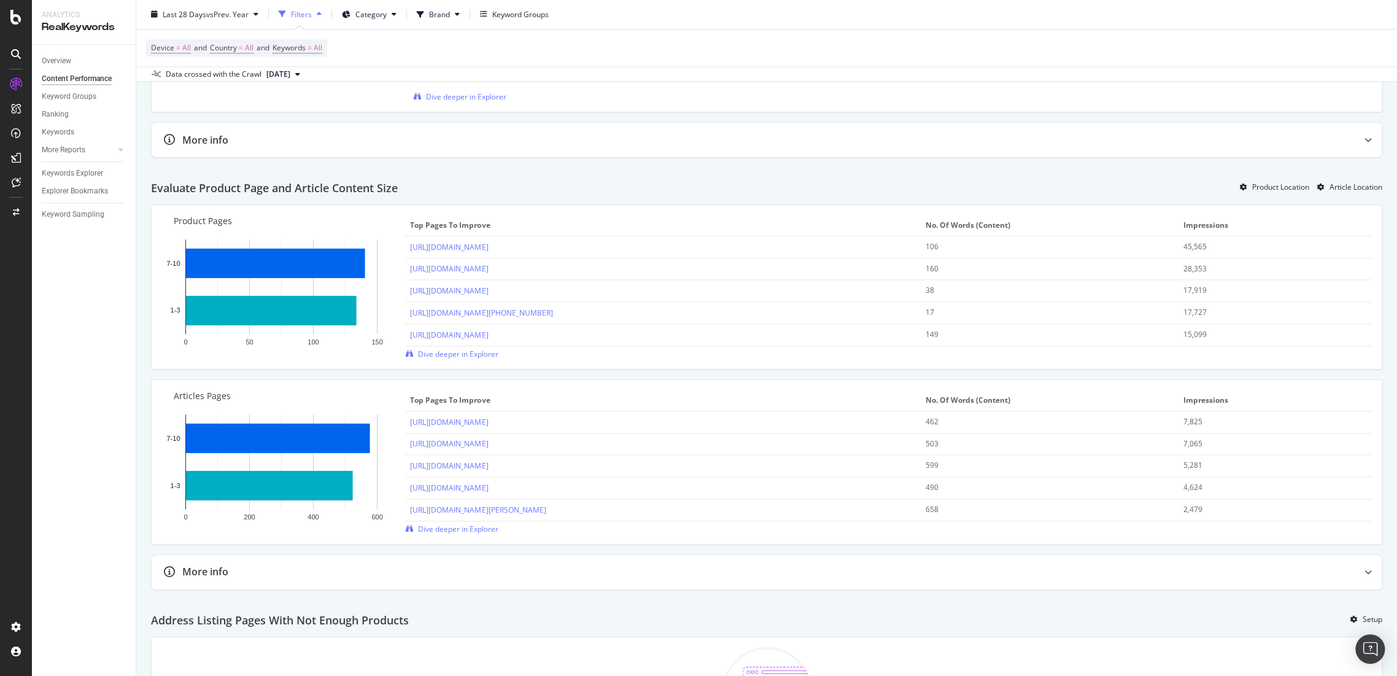
click at [453, 534] on span "Dive deeper in Explorer" at bounding box center [457, 529] width 80 height 10
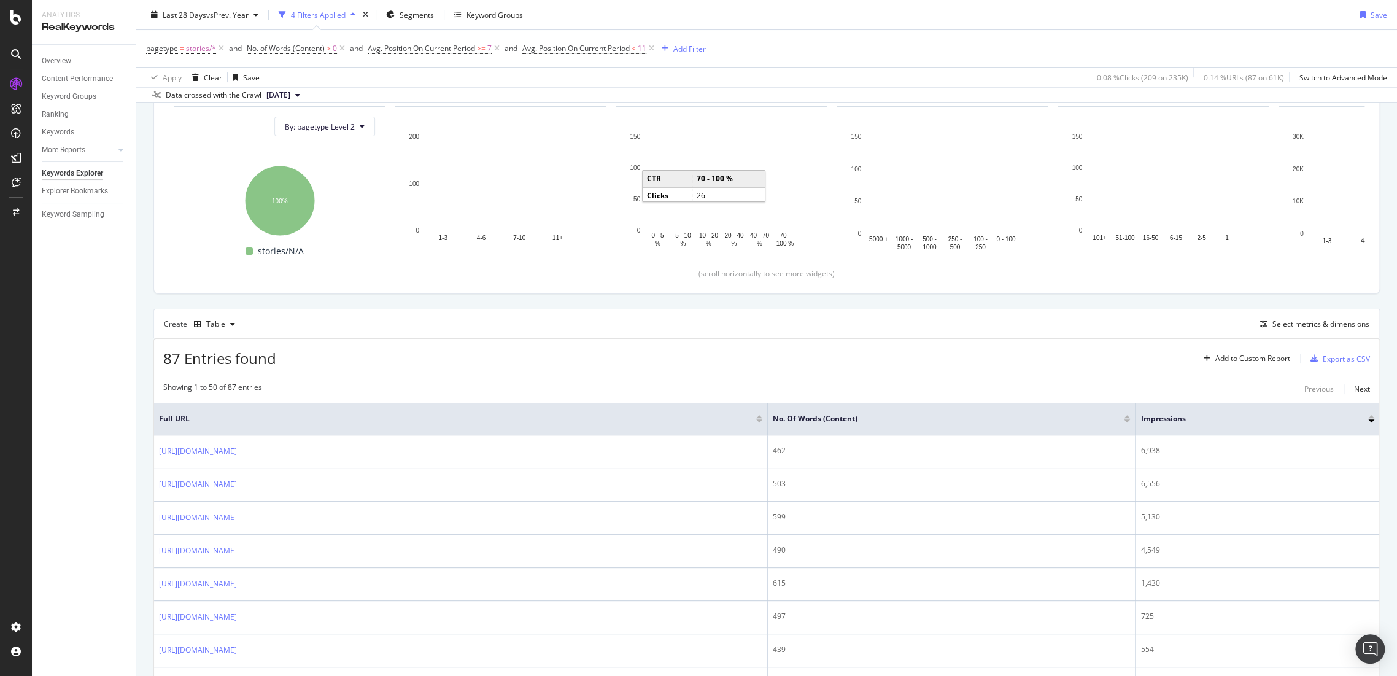
scroll to position [68, 0]
